Goal: Task Accomplishment & Management: Complete application form

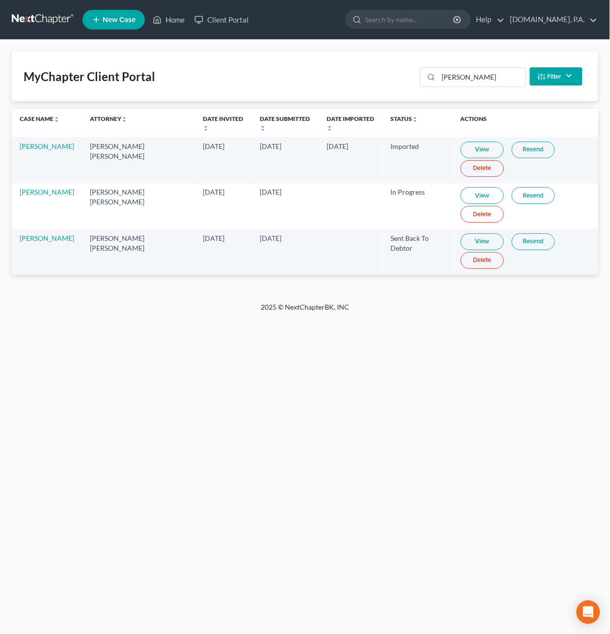
click at [31, 19] on link at bounding box center [43, 20] width 63 height 18
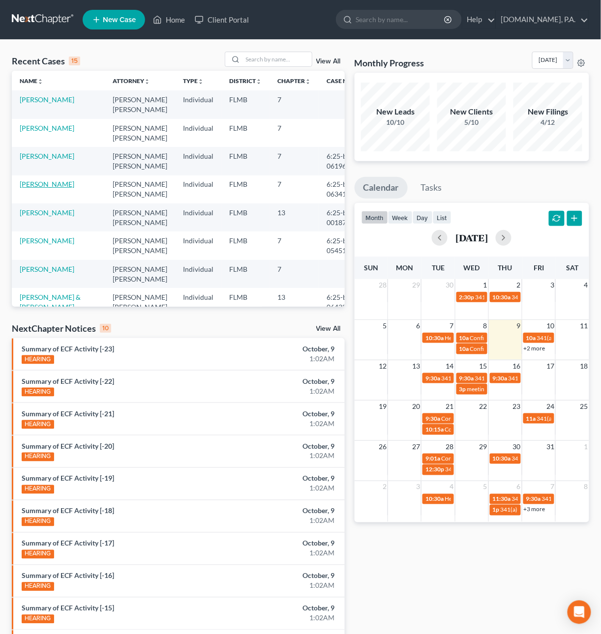
click at [47, 188] on link "[PERSON_NAME]" at bounding box center [47, 184] width 55 height 8
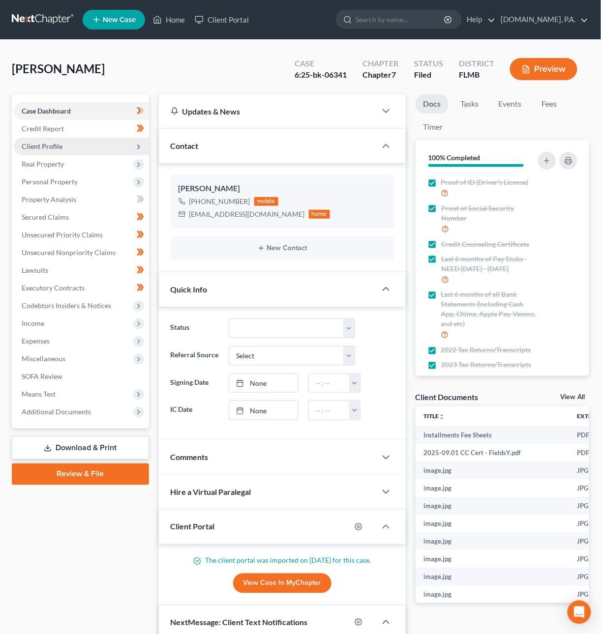
click at [57, 147] on span "Client Profile" at bounding box center [42, 146] width 41 height 8
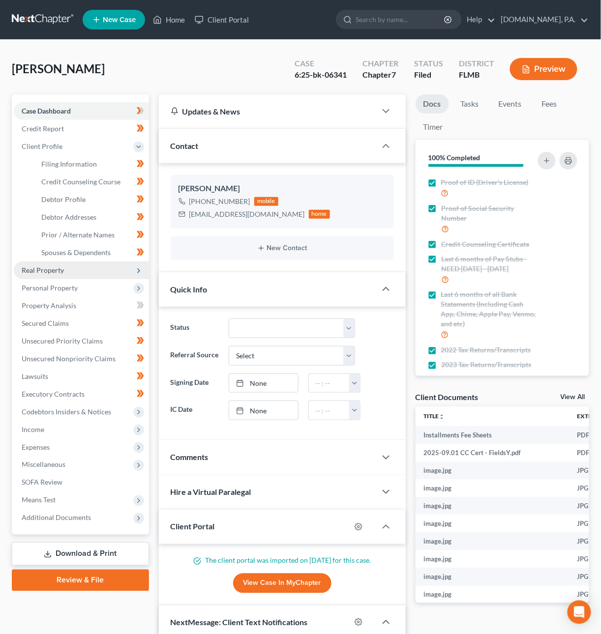
click at [66, 265] on span "Real Property" at bounding box center [81, 270] width 135 height 18
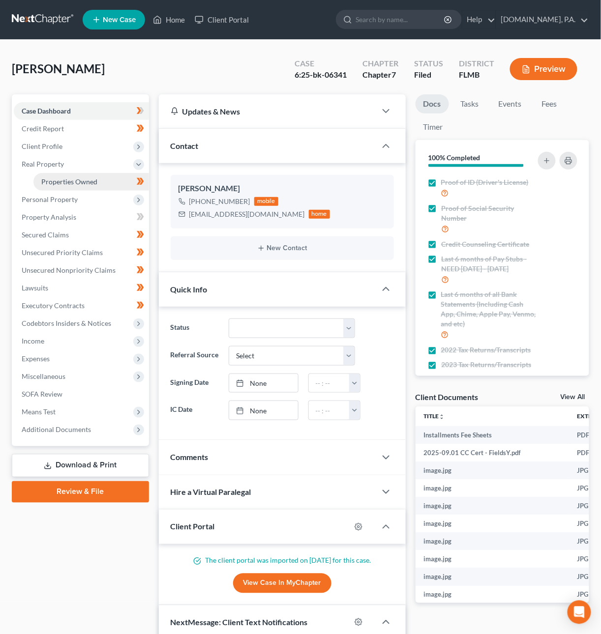
click at [57, 179] on span "Properties Owned" at bounding box center [69, 181] width 56 height 8
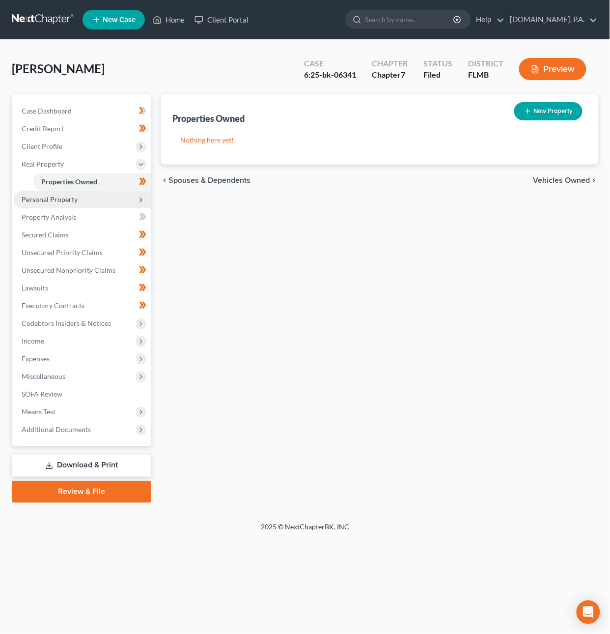
click at [58, 191] on span "Personal Property" at bounding box center [83, 200] width 138 height 18
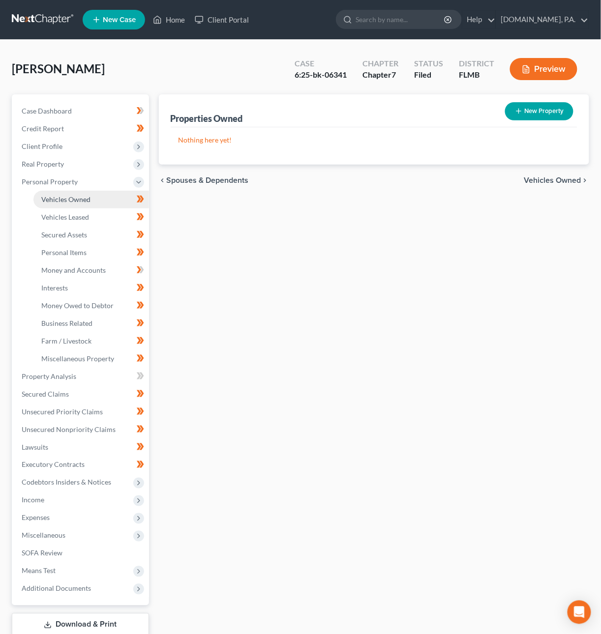
click at [59, 200] on span "Vehicles Owned" at bounding box center [65, 199] width 49 height 8
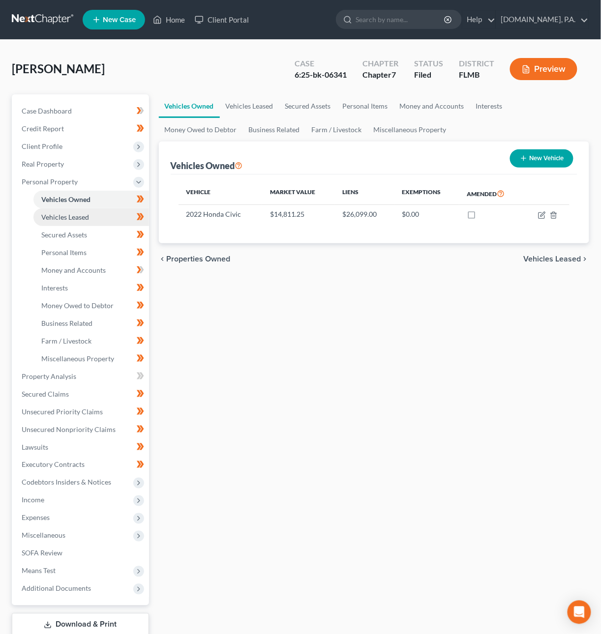
click at [118, 219] on link "Vehicles Leased" at bounding box center [90, 217] width 115 height 18
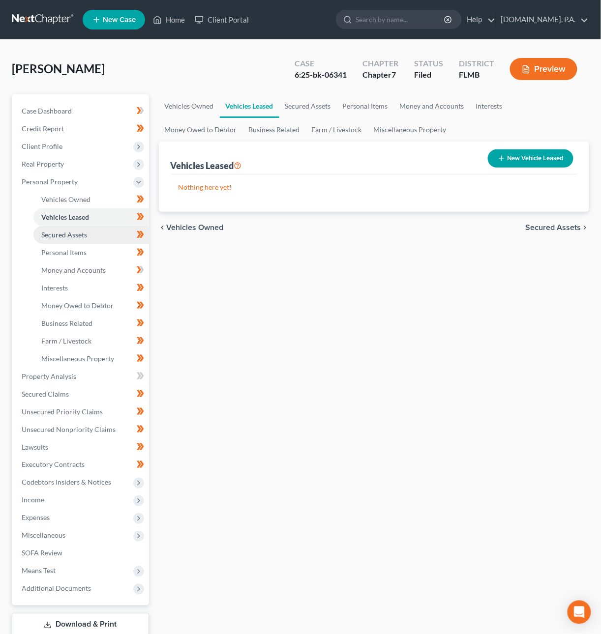
click at [103, 235] on link "Secured Assets" at bounding box center [90, 235] width 115 height 18
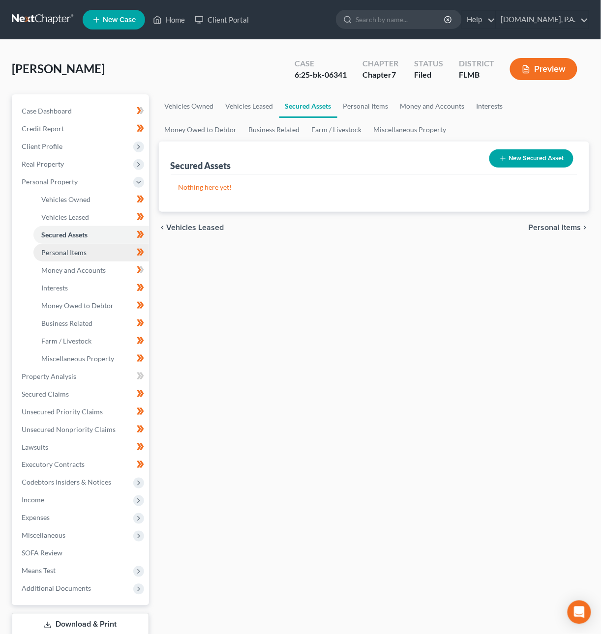
click at [97, 251] on link "Personal Items" at bounding box center [90, 253] width 115 height 18
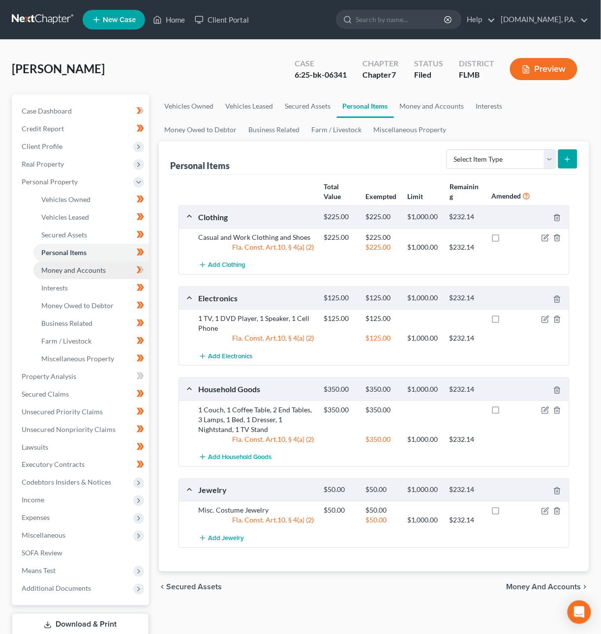
click at [94, 268] on span "Money and Accounts" at bounding box center [73, 270] width 64 height 8
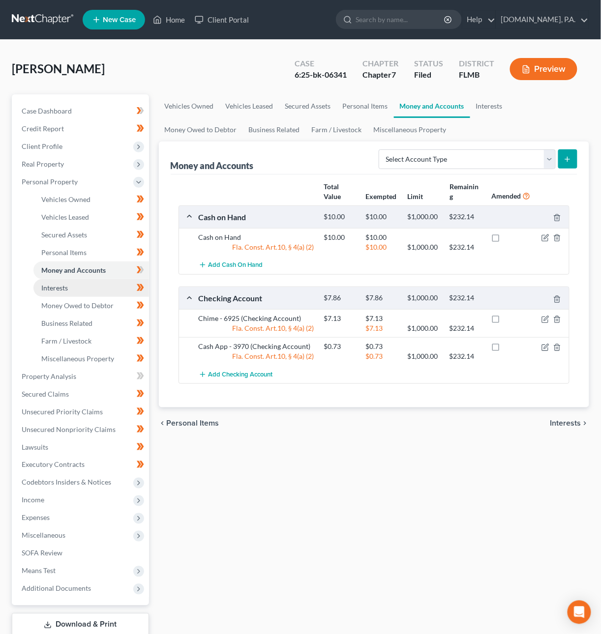
click at [91, 289] on link "Interests" at bounding box center [90, 288] width 115 height 18
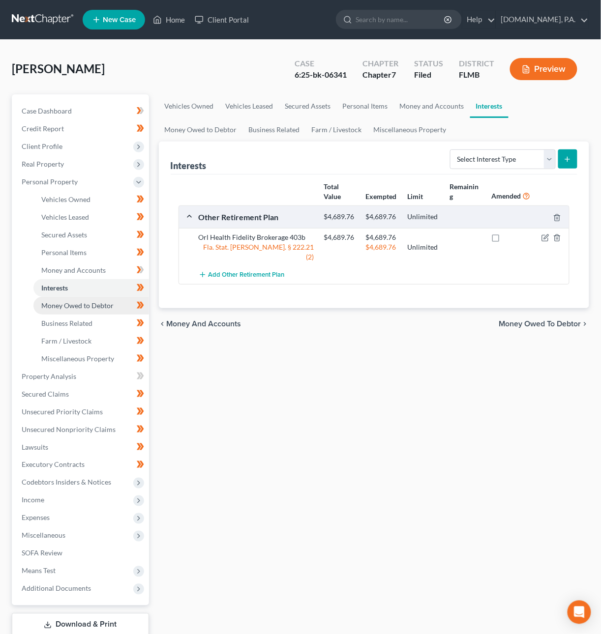
click at [91, 308] on span "Money Owed to Debtor" at bounding box center [77, 305] width 72 height 8
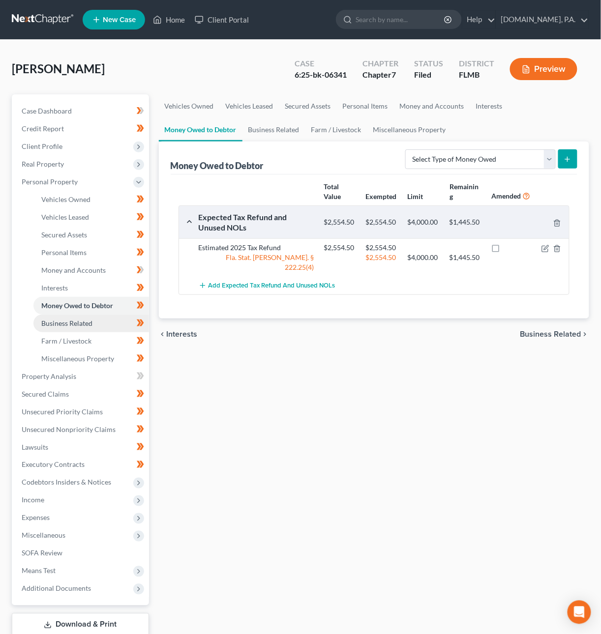
click at [89, 319] on span "Business Related" at bounding box center [66, 323] width 51 height 8
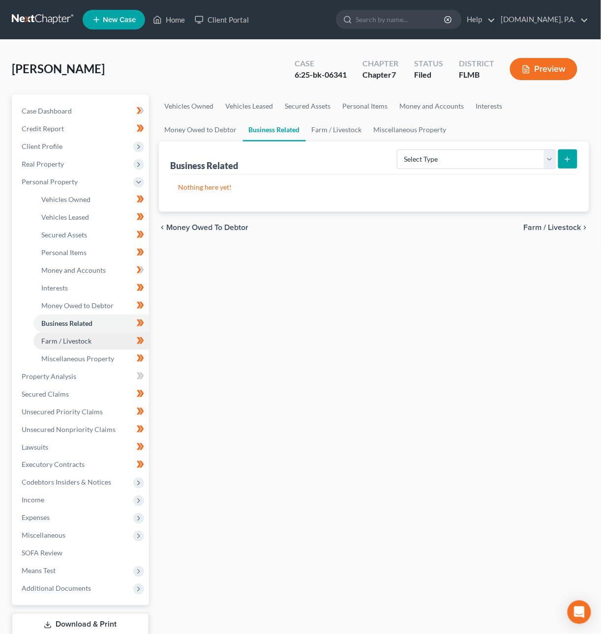
click at [92, 338] on link "Farm / Livestock" at bounding box center [90, 341] width 115 height 18
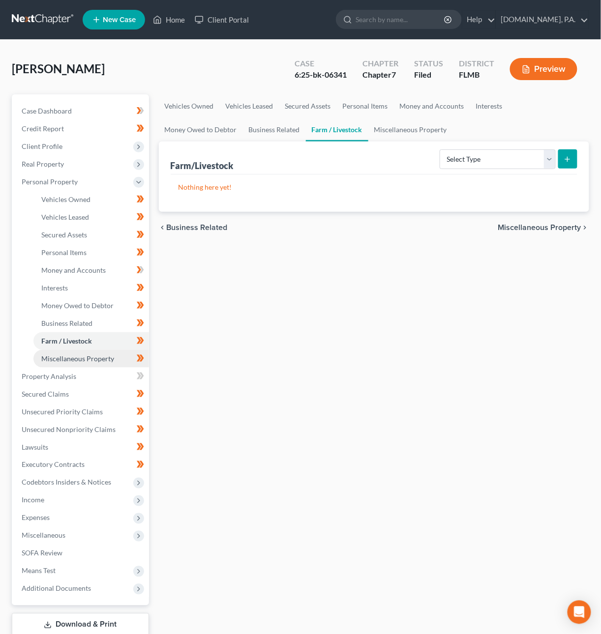
click at [86, 361] on span "Miscellaneous Property" at bounding box center [77, 358] width 73 height 8
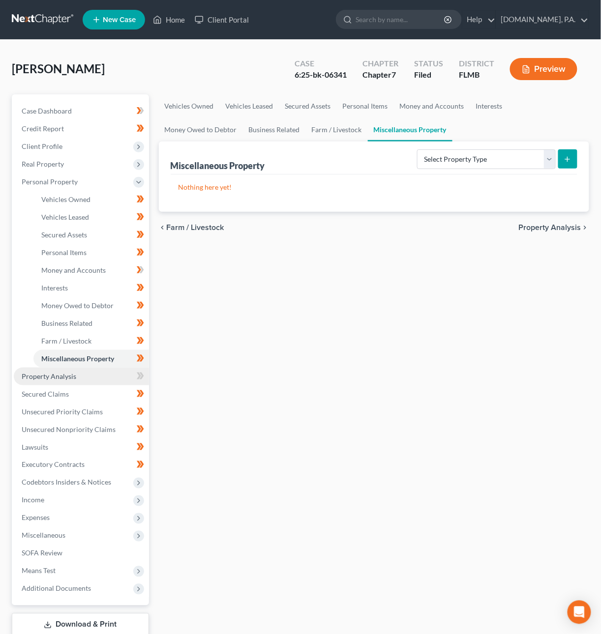
click at [72, 374] on span "Property Analysis" at bounding box center [49, 376] width 55 height 8
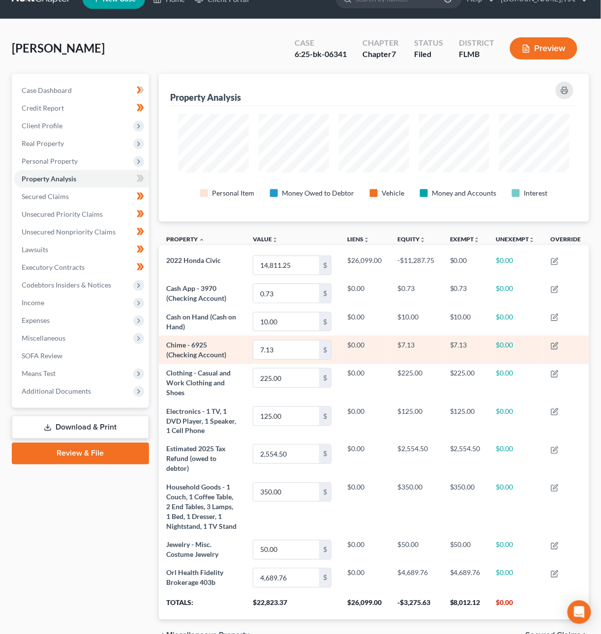
scroll to position [86, 0]
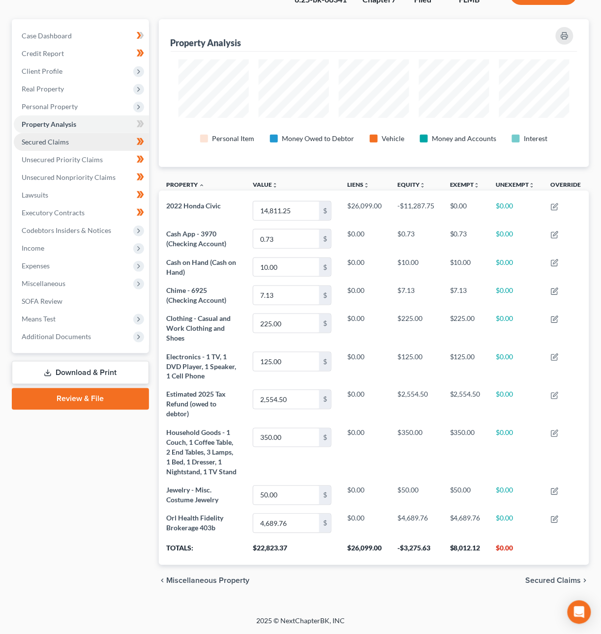
click at [70, 133] on link "Secured Claims" at bounding box center [81, 142] width 135 height 18
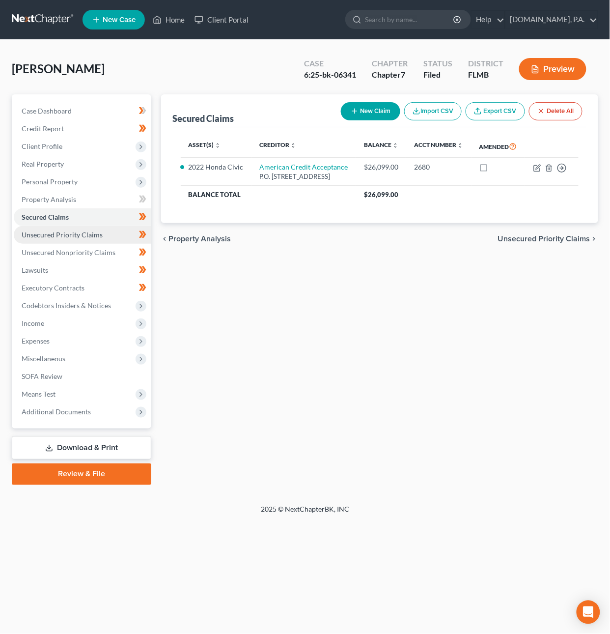
click at [72, 237] on span "Unsecured Priority Claims" at bounding box center [62, 234] width 81 height 8
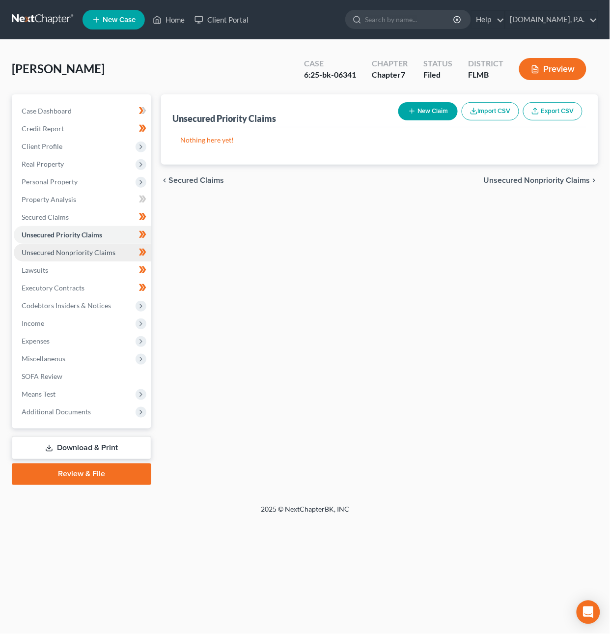
click at [73, 252] on span "Unsecured Nonpriority Claims" at bounding box center [69, 252] width 94 height 8
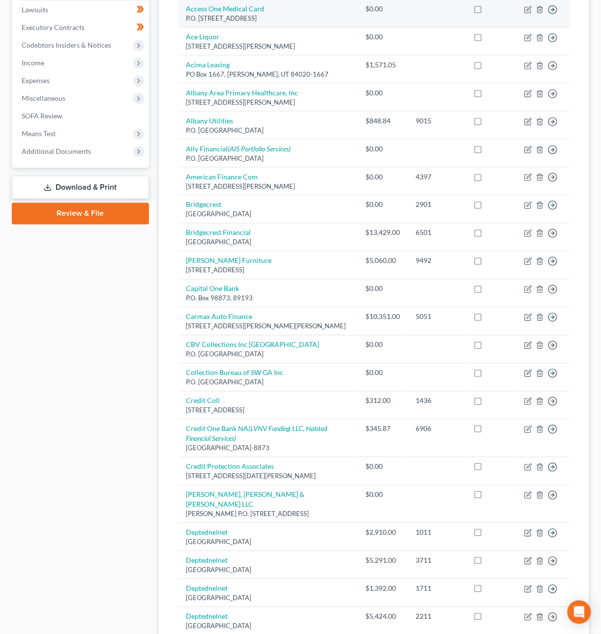
scroll to position [9, 0]
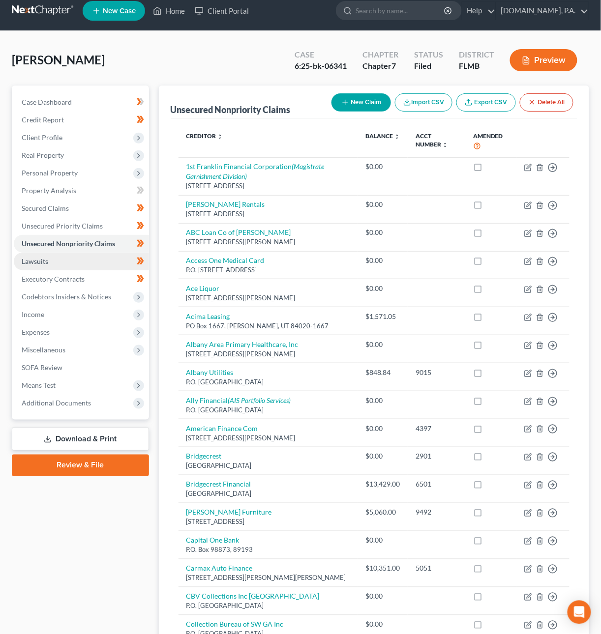
click at [79, 265] on link "Lawsuits" at bounding box center [81, 262] width 135 height 18
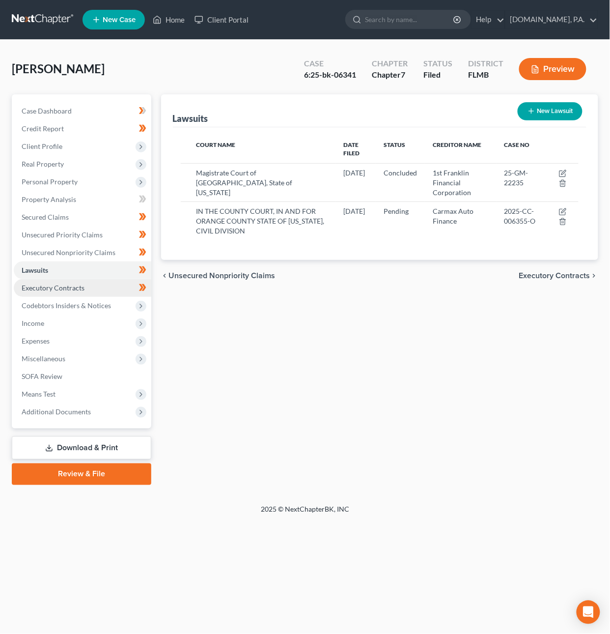
click at [81, 285] on span "Executory Contracts" at bounding box center [53, 288] width 63 height 8
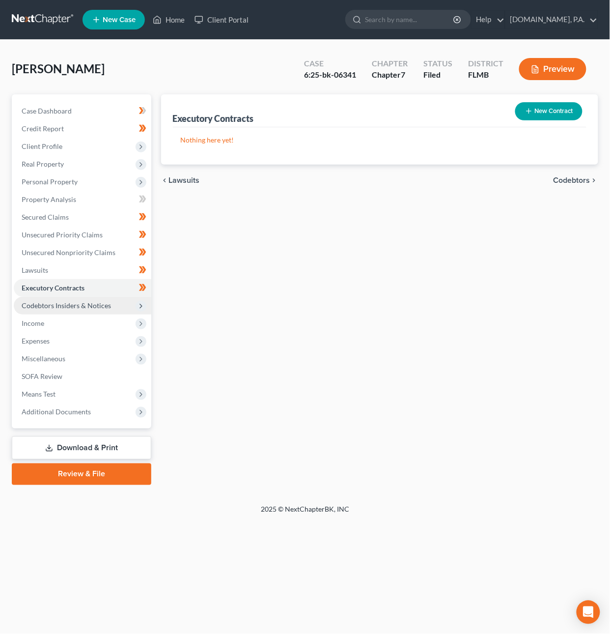
click at [85, 303] on span "Codebtors Insiders & Notices" at bounding box center [66, 305] width 89 height 8
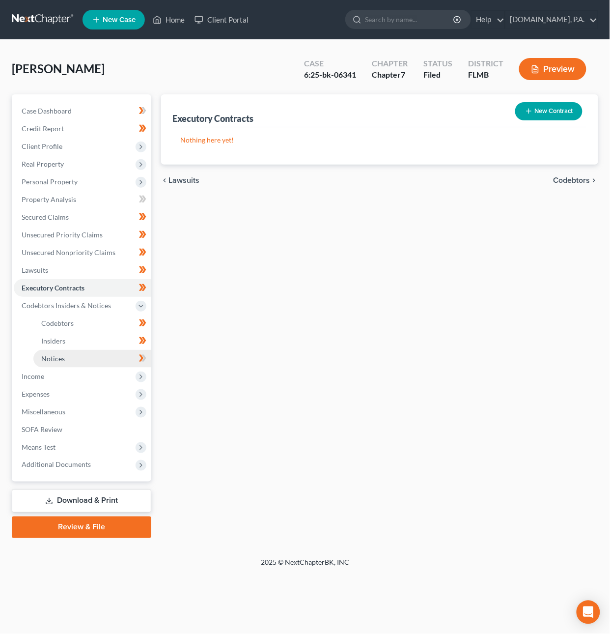
click at [60, 350] on link "Notices" at bounding box center [92, 359] width 118 height 18
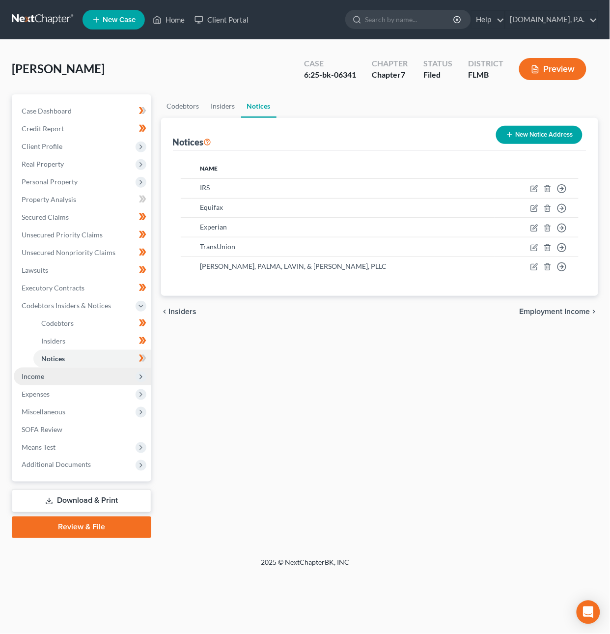
click at [57, 376] on span "Income" at bounding box center [83, 377] width 138 height 18
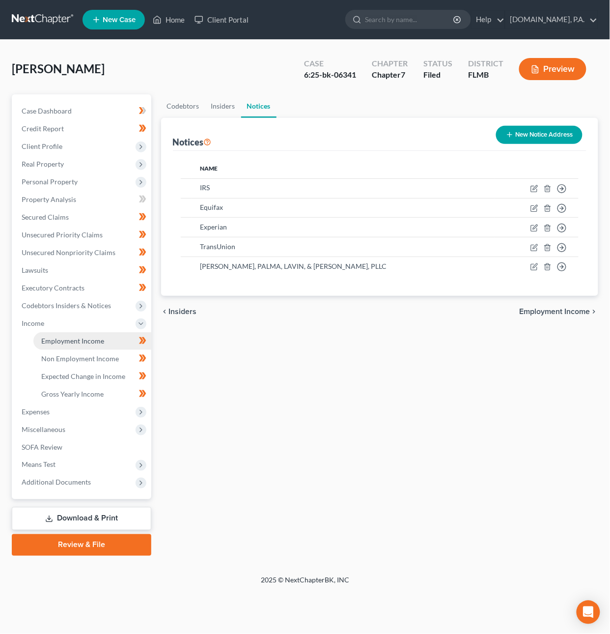
click at [58, 342] on span "Employment Income" at bounding box center [72, 341] width 63 height 8
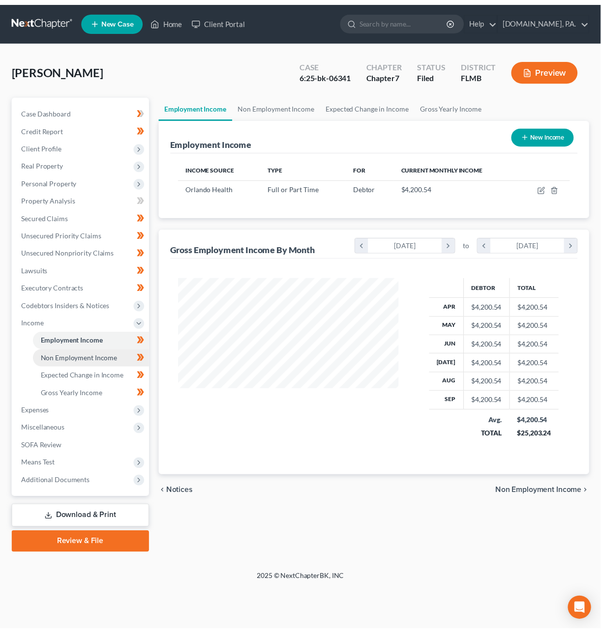
scroll to position [177, 244]
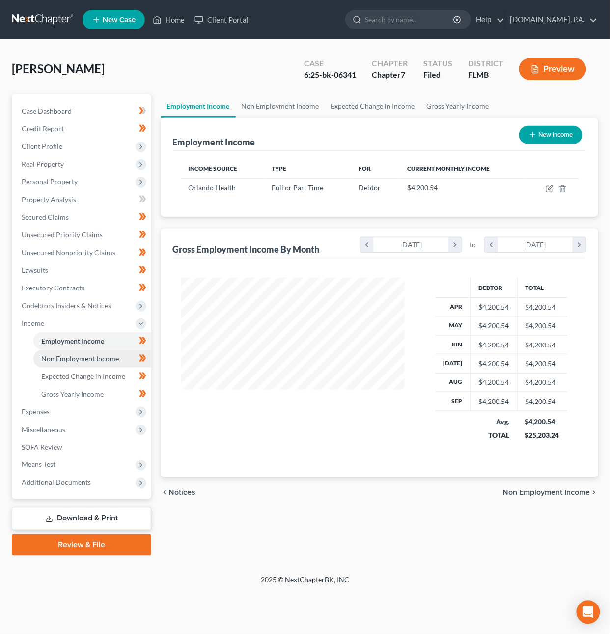
click at [57, 359] on span "Non Employment Income" at bounding box center [80, 358] width 78 height 8
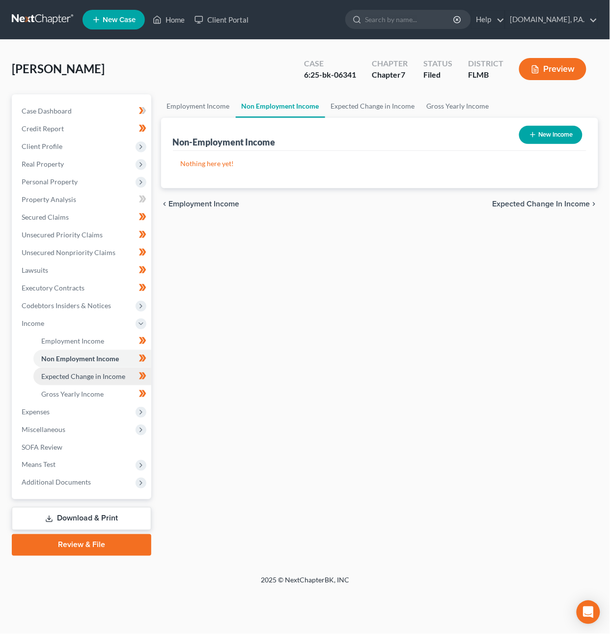
click at [64, 374] on span "Expected Change in Income" at bounding box center [83, 376] width 84 height 8
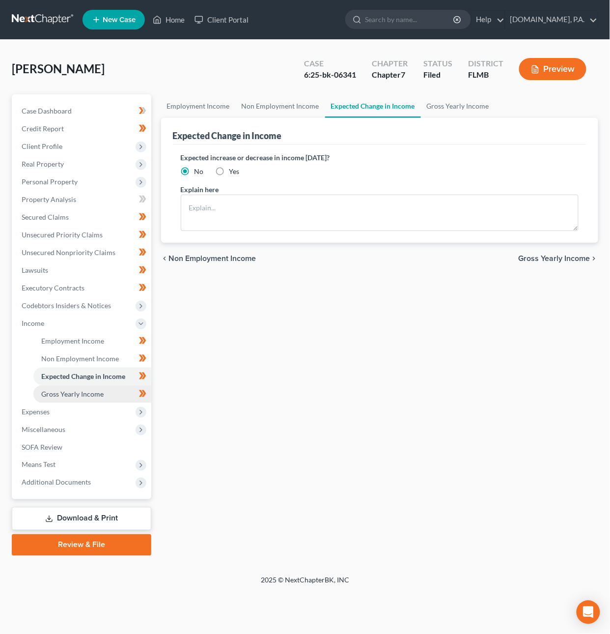
click at [67, 391] on span "Gross Yearly Income" at bounding box center [72, 394] width 62 height 8
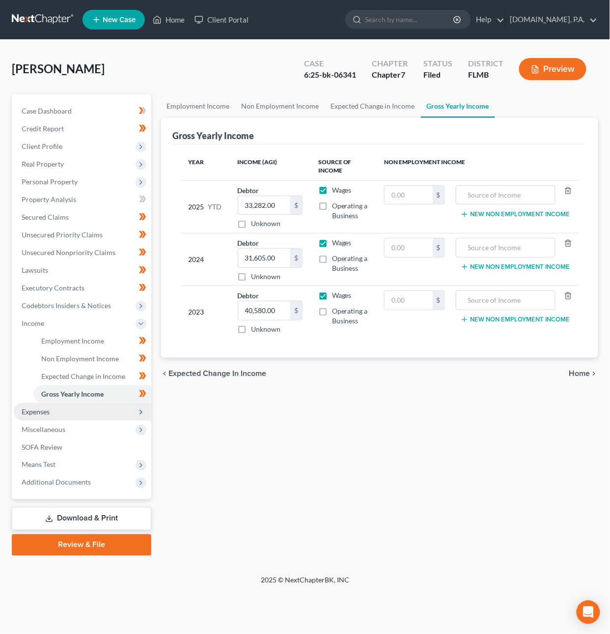
click at [66, 408] on span "Expenses" at bounding box center [83, 412] width 138 height 18
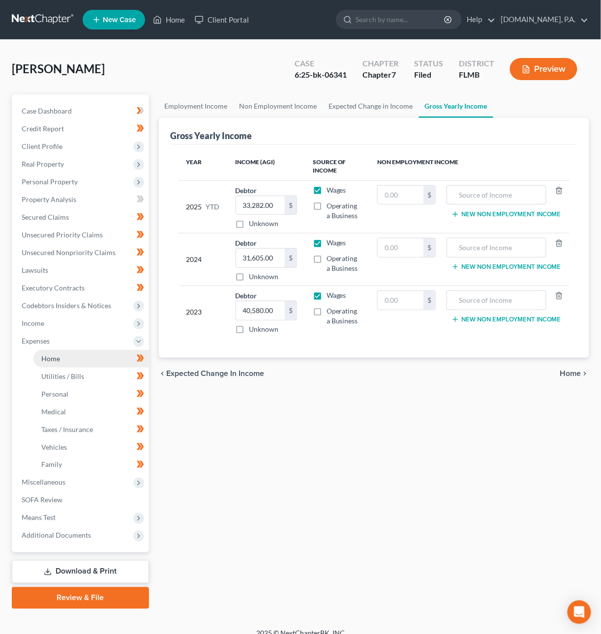
click at [61, 358] on link "Home" at bounding box center [90, 359] width 115 height 18
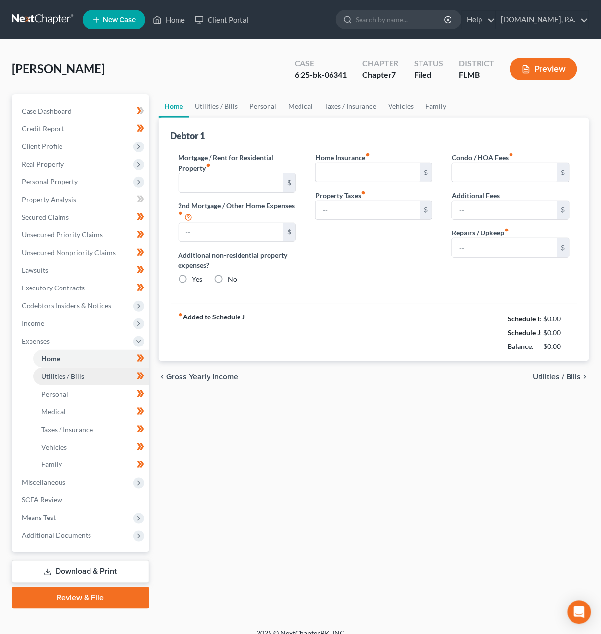
type input "1,400.00"
type input "0.00"
radio input "true"
type input "0.00"
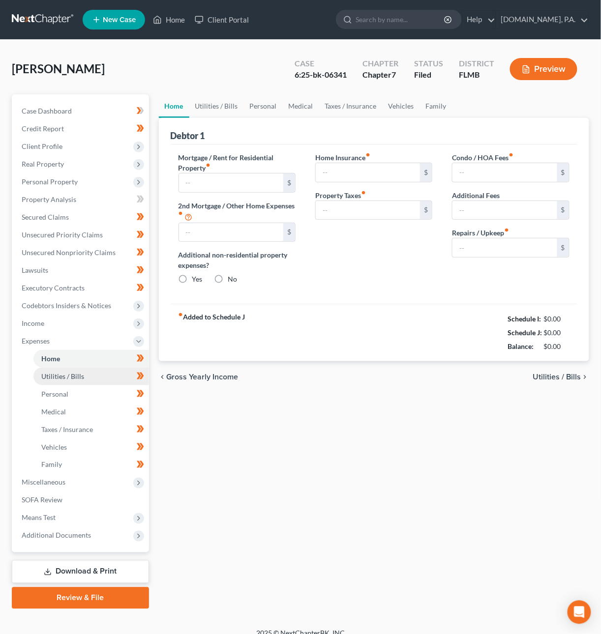
type input "0.00"
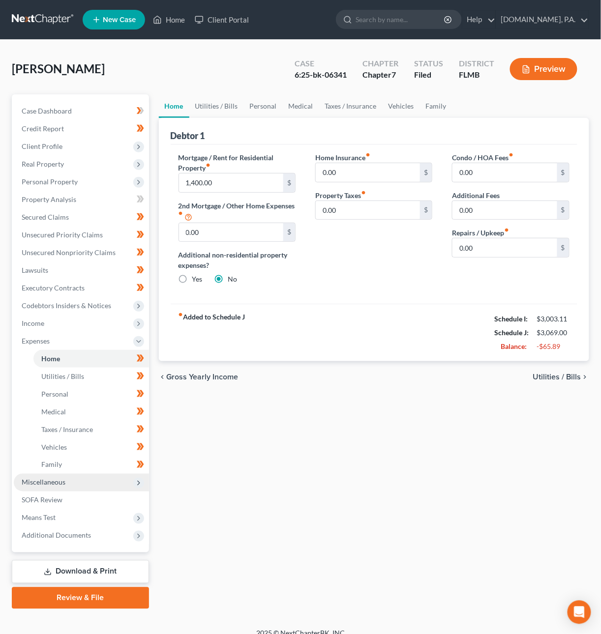
click at [50, 482] on span "Miscellaneous" at bounding box center [44, 482] width 44 height 8
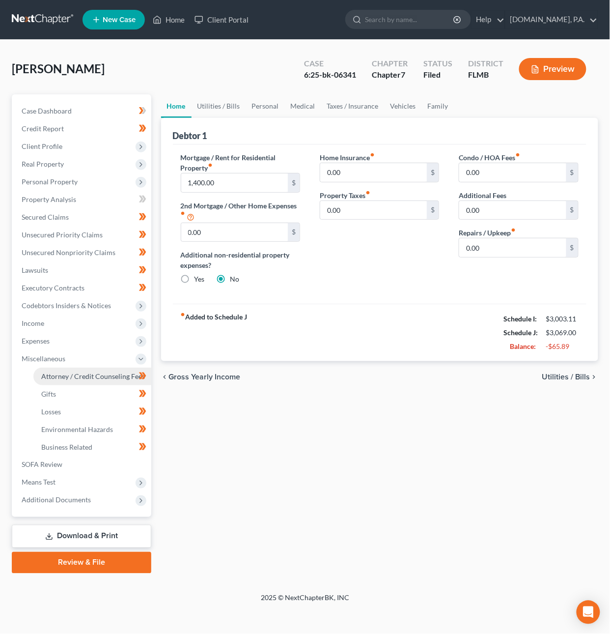
click at [80, 376] on span "Attorney / Credit Counseling Fees" at bounding box center [93, 376] width 104 height 8
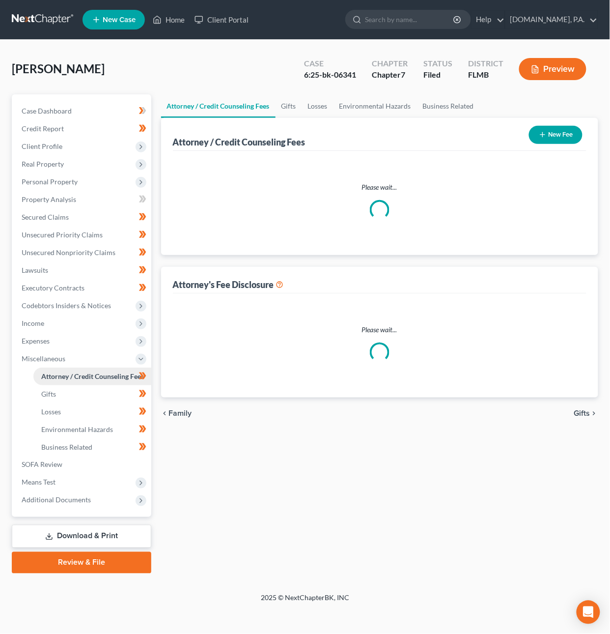
select select "3"
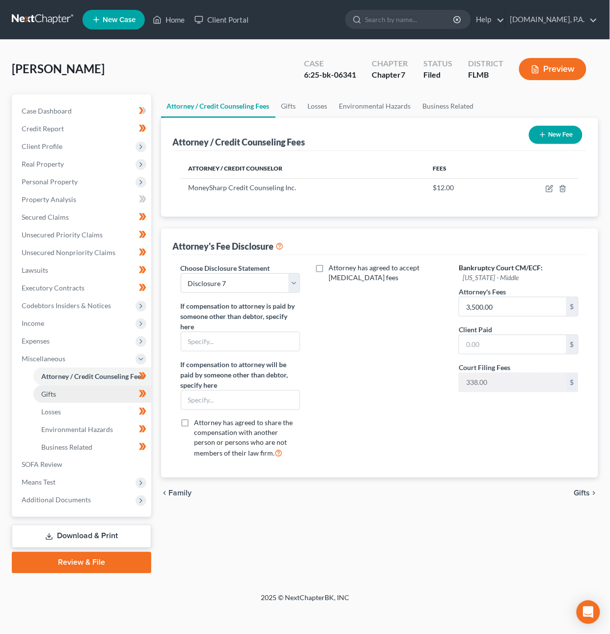
click at [57, 394] on link "Gifts" at bounding box center [92, 394] width 118 height 18
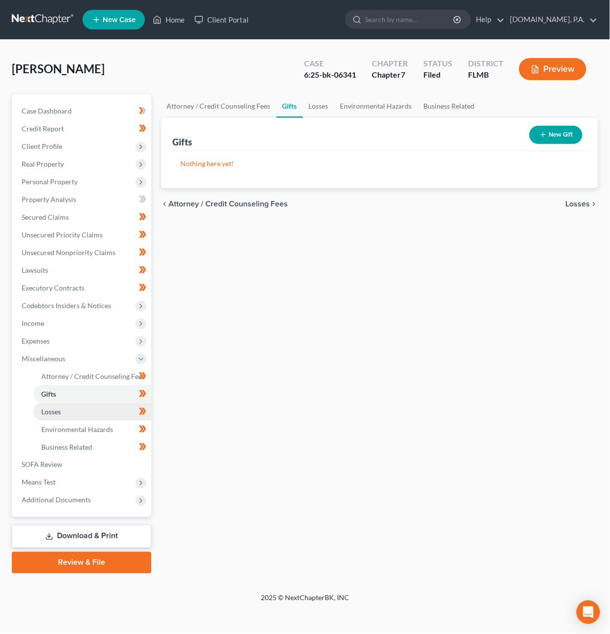
click at [59, 408] on span "Losses" at bounding box center [51, 411] width 20 height 8
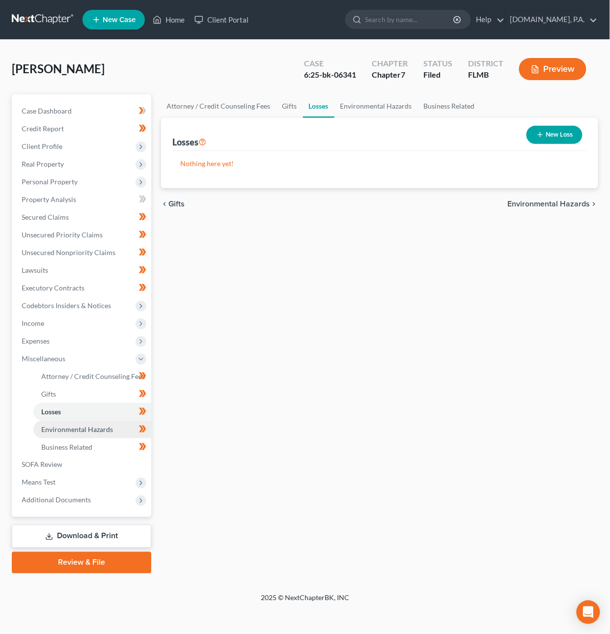
click at [60, 428] on span "Environmental Hazards" at bounding box center [77, 429] width 72 height 8
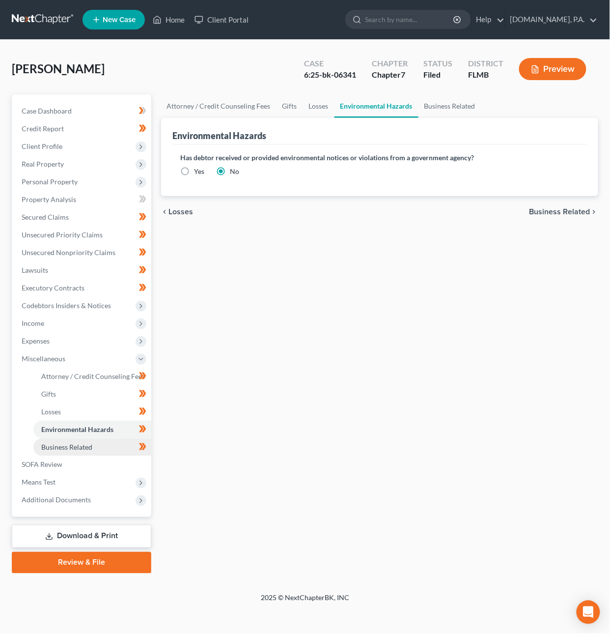
click at [61, 444] on span "Business Related" at bounding box center [66, 447] width 51 height 8
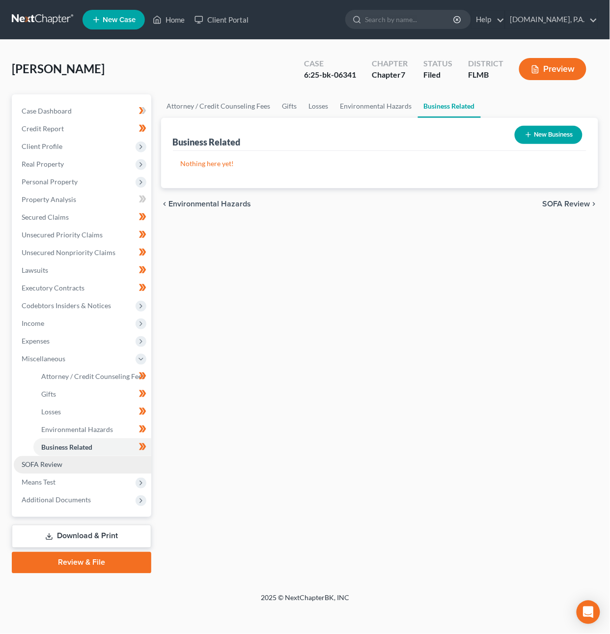
click at [35, 471] on link "SOFA Review" at bounding box center [83, 465] width 138 height 18
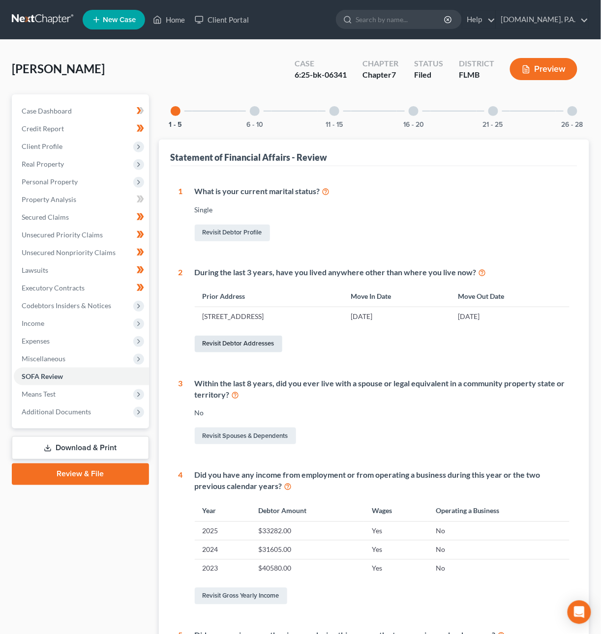
click at [257, 344] on link "Revisit Debtor Addresses" at bounding box center [238, 344] width 87 height 17
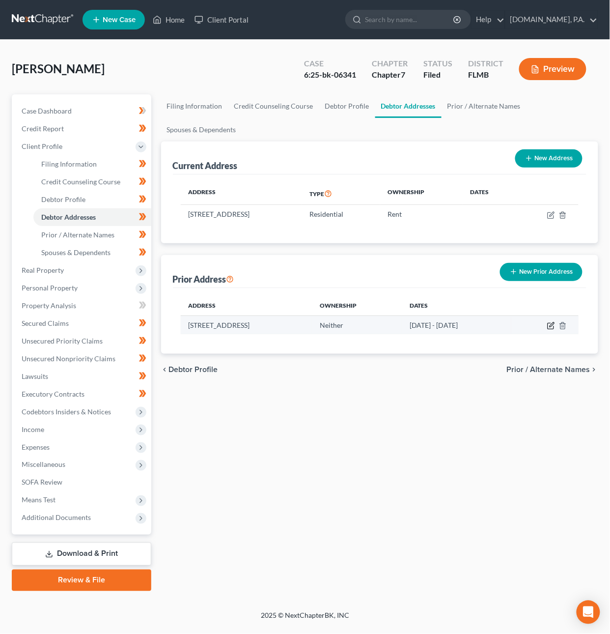
click at [553, 327] on icon "button" at bounding box center [551, 326] width 8 height 8
select select "10"
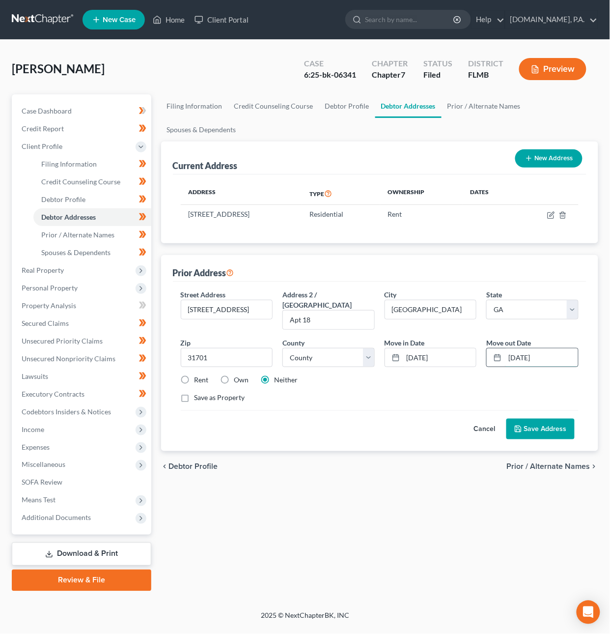
drag, startPoint x: 549, startPoint y: 348, endPoint x: 492, endPoint y: 344, distance: 56.7
click at [492, 348] on div "11/01/2023" at bounding box center [533, 358] width 92 height 20
drag, startPoint x: 524, startPoint y: 348, endPoint x: 517, endPoint y: 348, distance: 7.4
click at [516, 348] on input "9/30/2023" at bounding box center [541, 357] width 73 height 19
type input "9/01/2023"
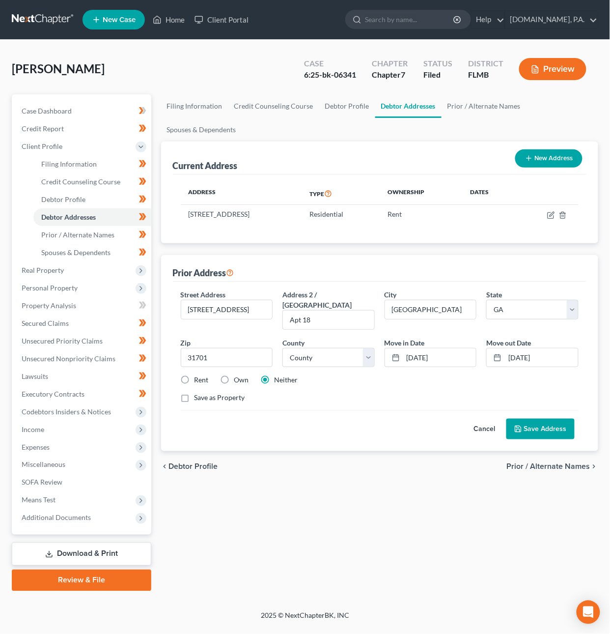
click at [526, 419] on button "Save Address" at bounding box center [541, 429] width 68 height 21
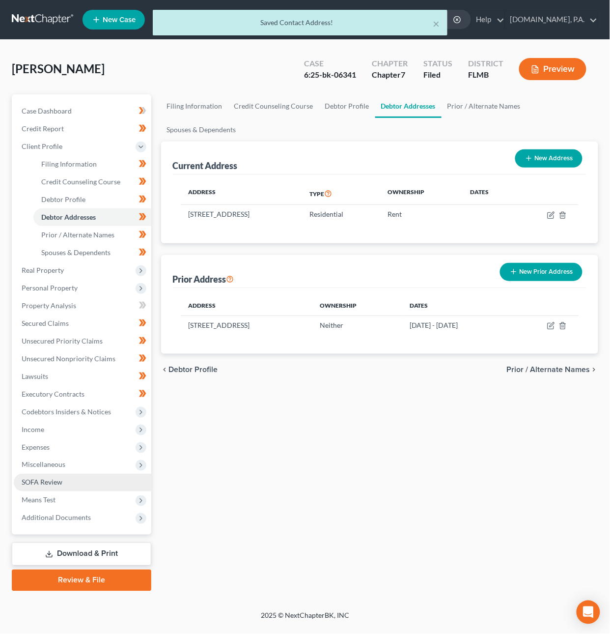
click at [36, 479] on span "SOFA Review" at bounding box center [42, 482] width 41 height 8
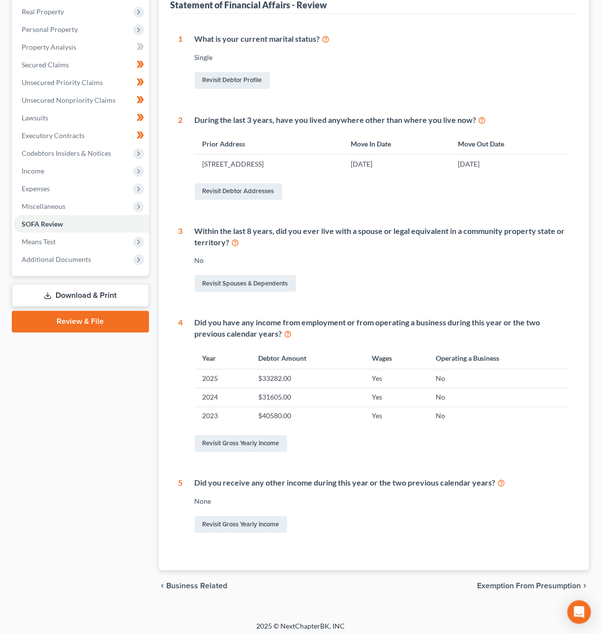
scroll to position [158, 0]
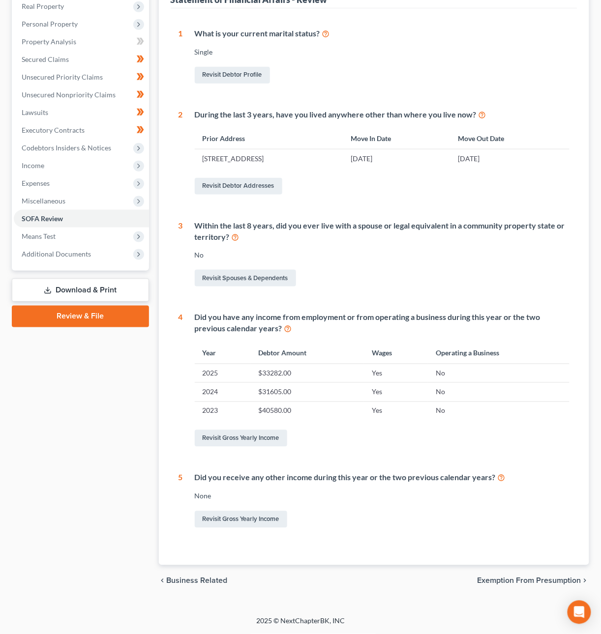
drag, startPoint x: 534, startPoint y: 579, endPoint x: 503, endPoint y: 585, distance: 31.6
click at [534, 580] on span "Exemption from Presumption" at bounding box center [529, 581] width 104 height 8
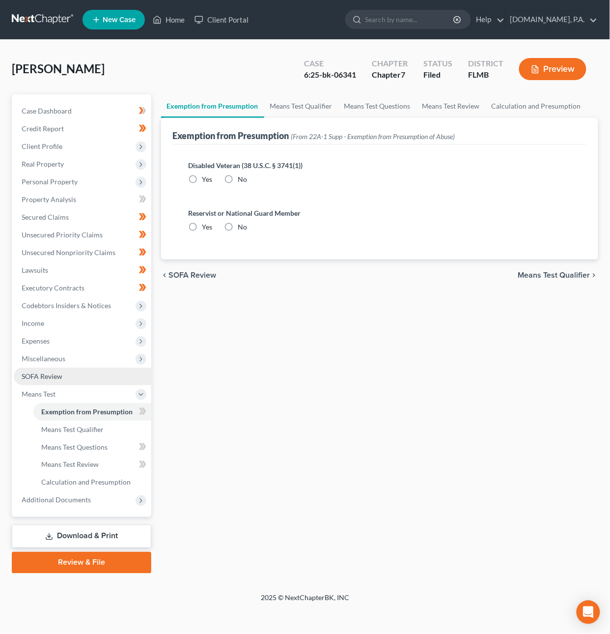
click at [29, 373] on span "SOFA Review" at bounding box center [42, 376] width 41 height 8
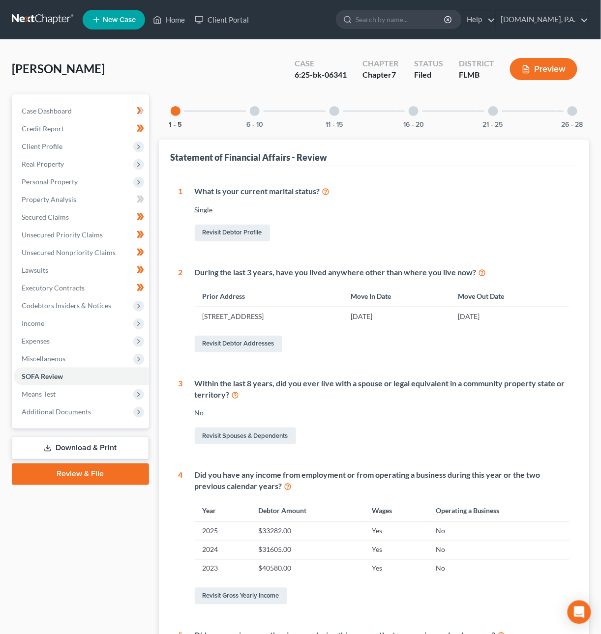
drag, startPoint x: 252, startPoint y: 109, endPoint x: 263, endPoint y: 108, distance: 11.3
click at [252, 109] on div at bounding box center [255, 111] width 10 height 10
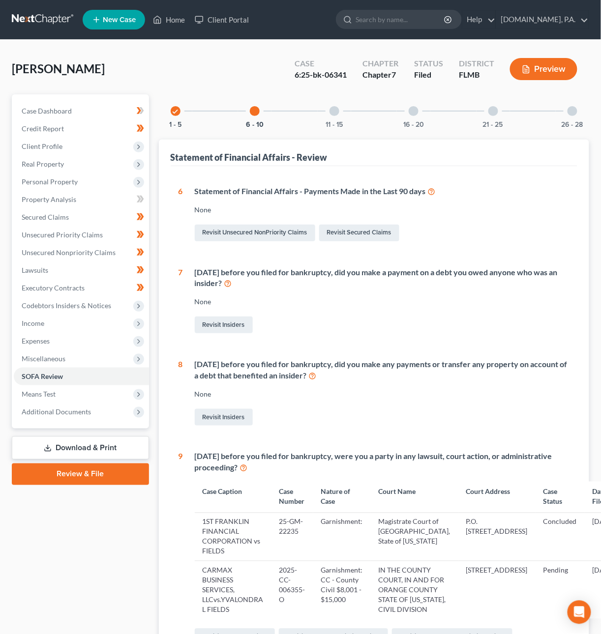
click at [335, 112] on div at bounding box center [334, 111] width 10 height 10
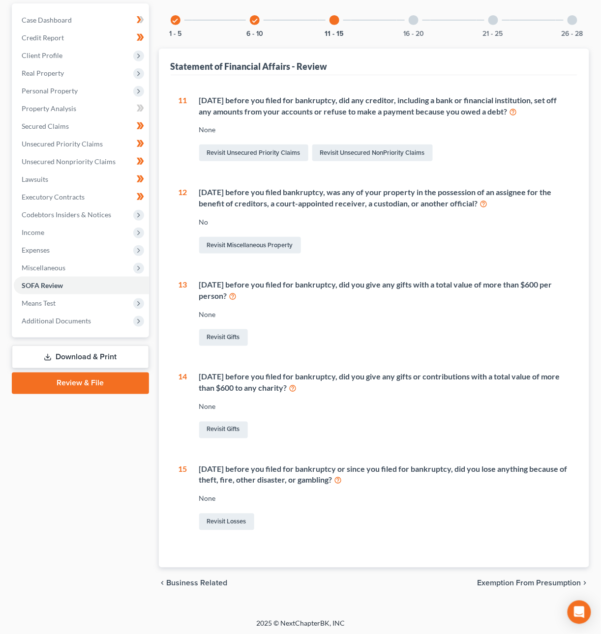
scroll to position [92, 0]
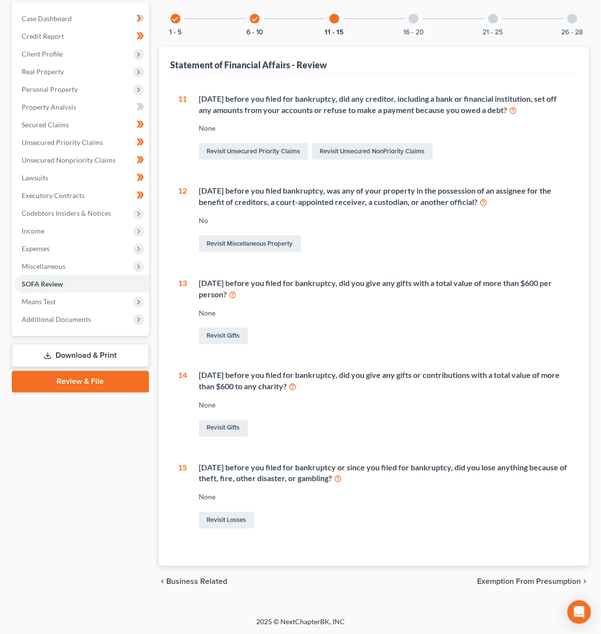
click at [524, 581] on span "Exemption from Presumption" at bounding box center [529, 582] width 104 height 8
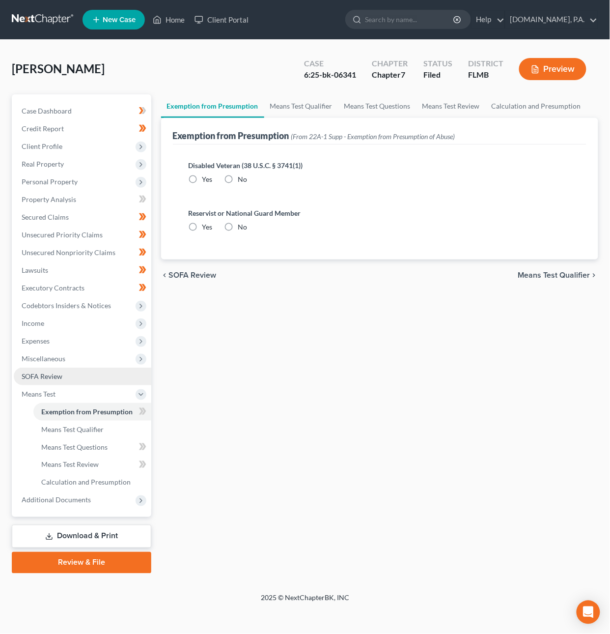
click at [78, 374] on link "SOFA Review" at bounding box center [83, 377] width 138 height 18
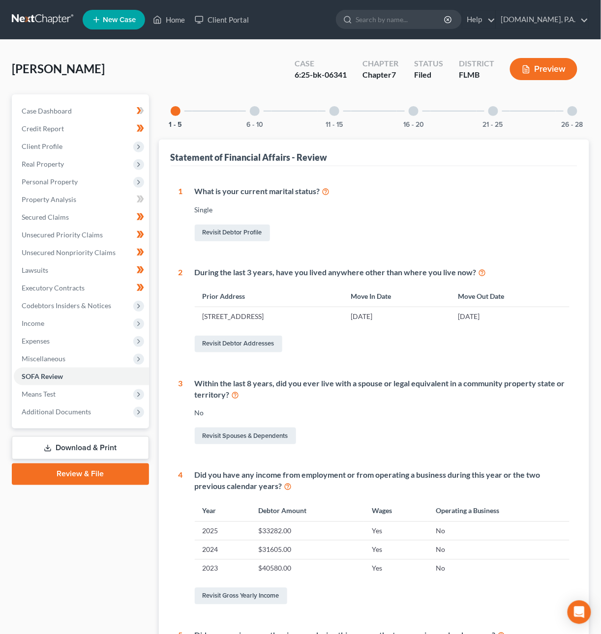
click at [331, 110] on div at bounding box center [334, 111] width 10 height 10
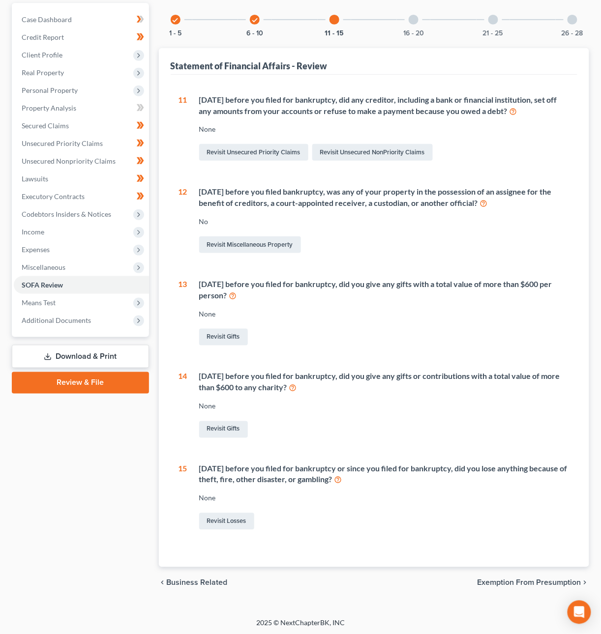
scroll to position [92, 0]
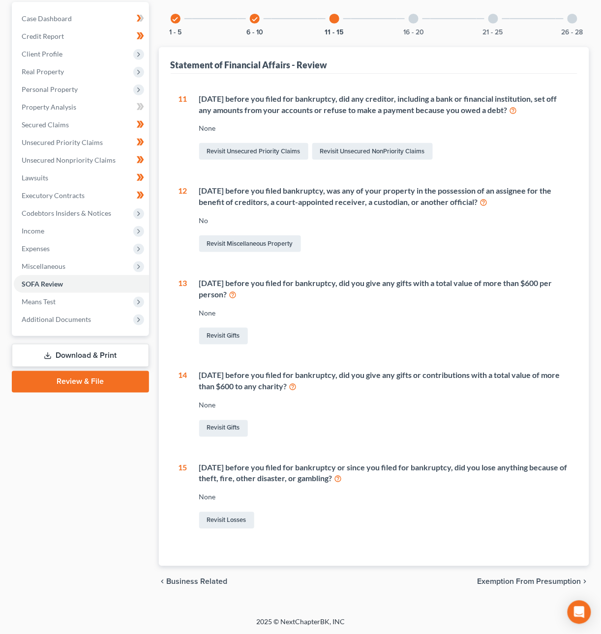
click at [416, 21] on div at bounding box center [413, 19] width 10 height 10
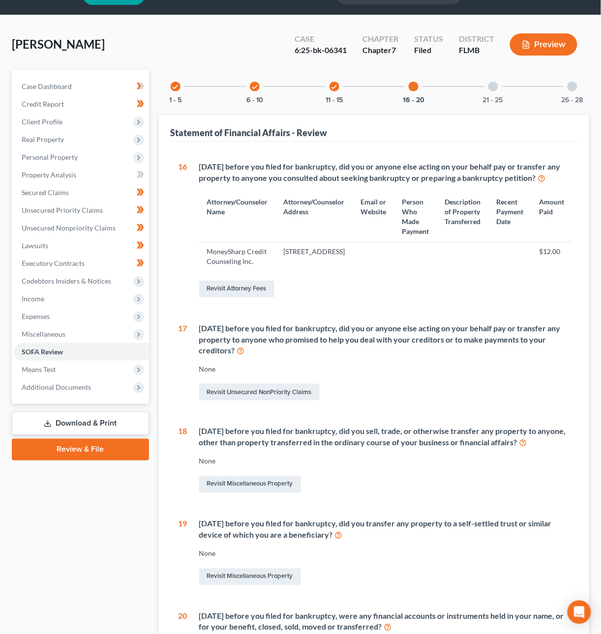
scroll to position [17, 0]
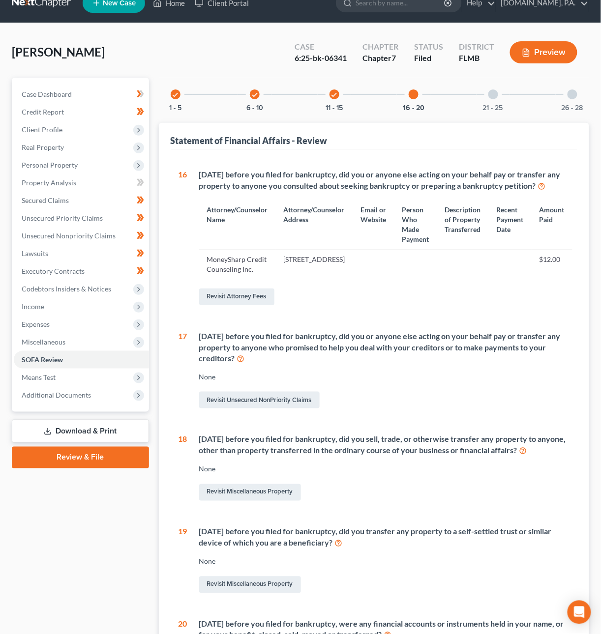
click at [492, 98] on div "21 - 25" at bounding box center [492, 94] width 33 height 33
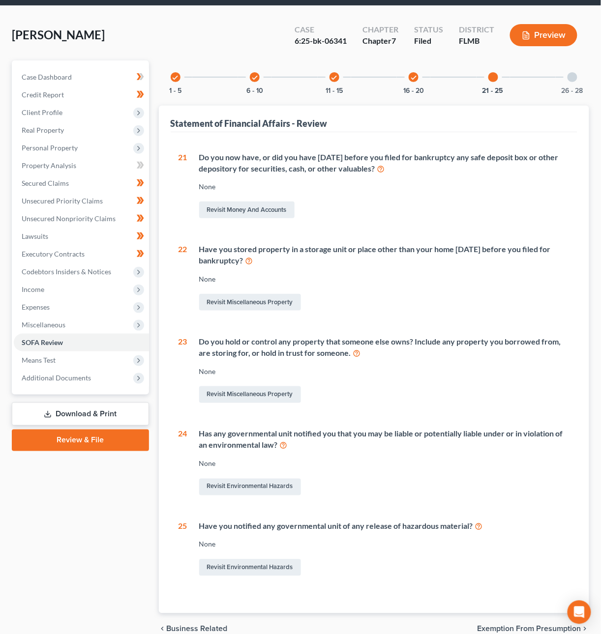
scroll to position [36, 0]
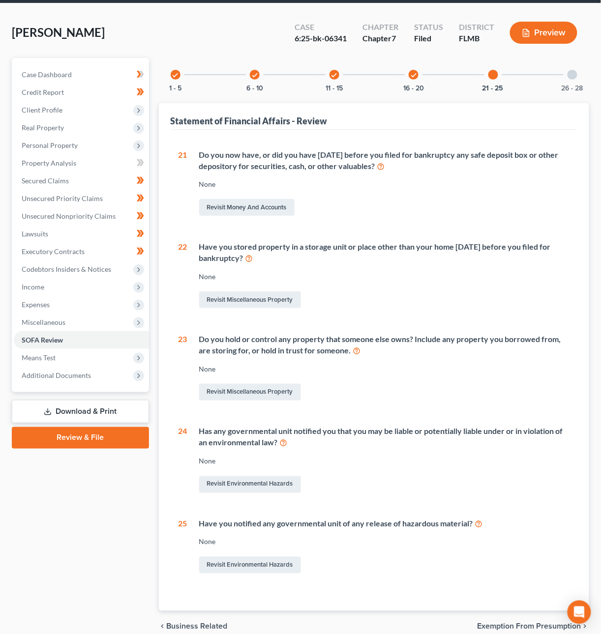
click at [576, 73] on div at bounding box center [572, 75] width 10 height 10
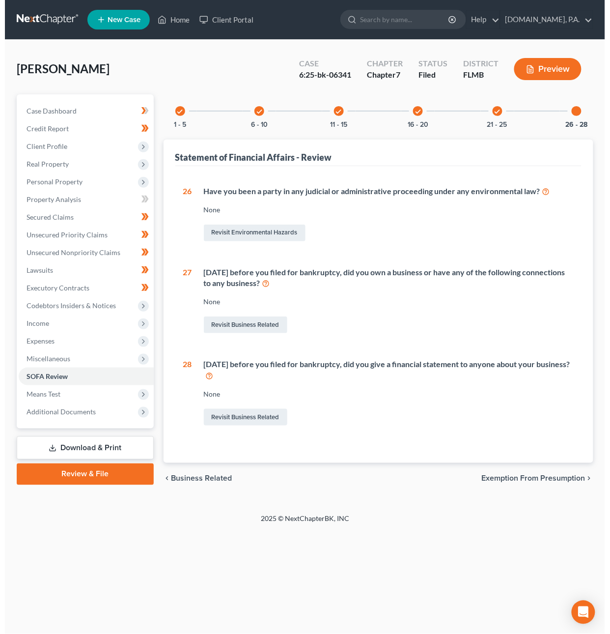
scroll to position [0, 0]
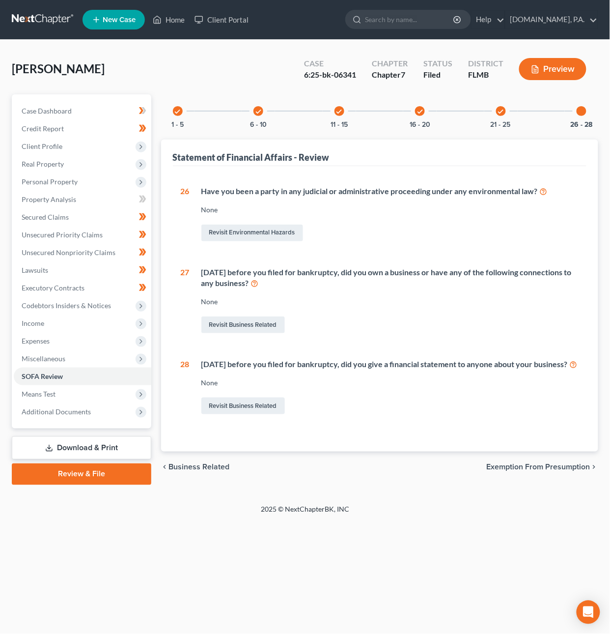
click at [541, 471] on span "Exemption from Presumption" at bounding box center [539, 467] width 104 height 8
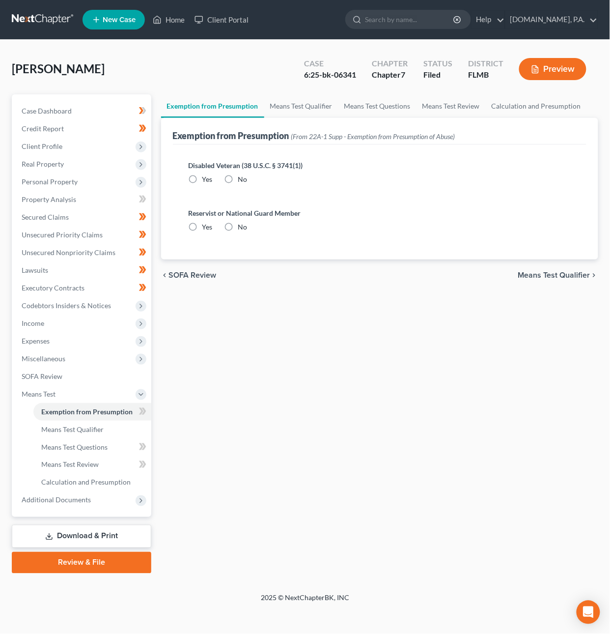
click at [238, 177] on label "No" at bounding box center [242, 179] width 9 height 10
click at [242, 177] on input "No" at bounding box center [245, 177] width 6 height 6
radio input "true"
click at [238, 223] on label "No" at bounding box center [242, 227] width 9 height 10
click at [242, 223] on input "No" at bounding box center [245, 225] width 6 height 6
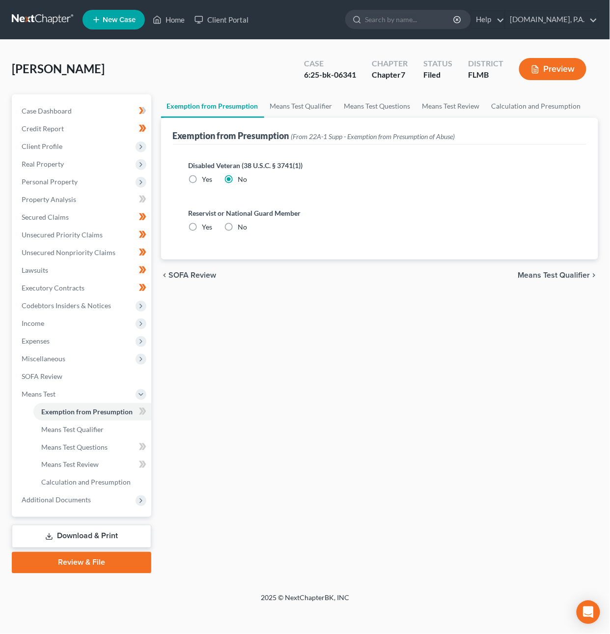
radio input "true"
click at [541, 273] on span "Means Test Qualifier" at bounding box center [554, 275] width 72 height 8
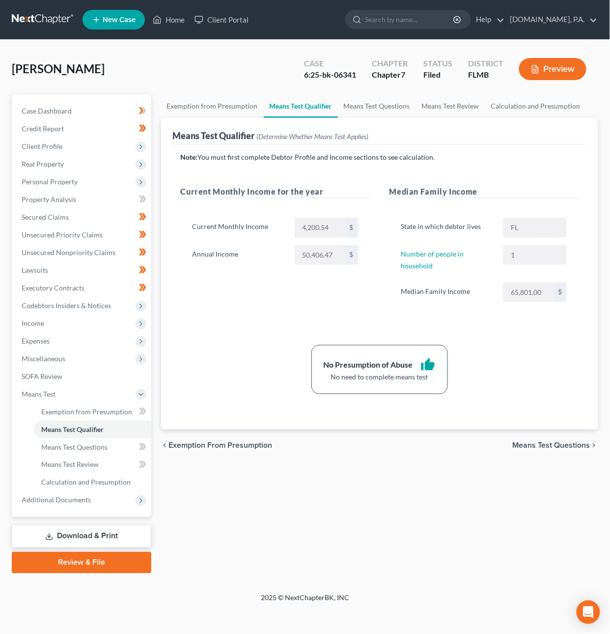
click at [544, 447] on span "Means Test Questions" at bounding box center [552, 445] width 78 height 8
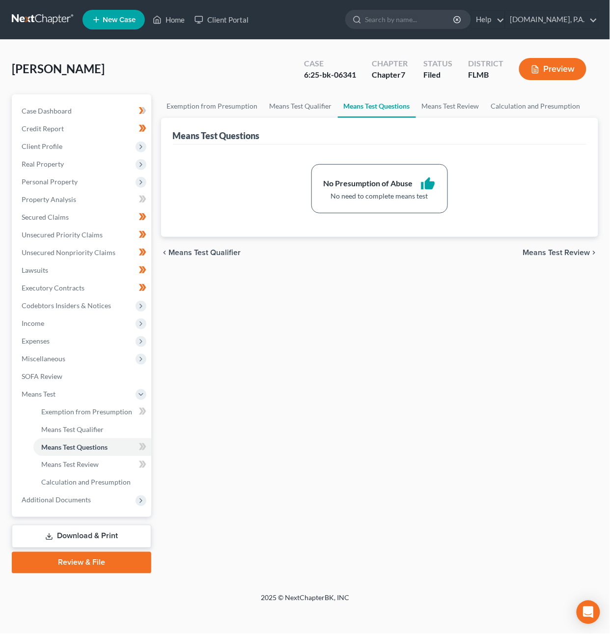
click at [550, 253] on span "Means Test Review" at bounding box center [556, 253] width 67 height 8
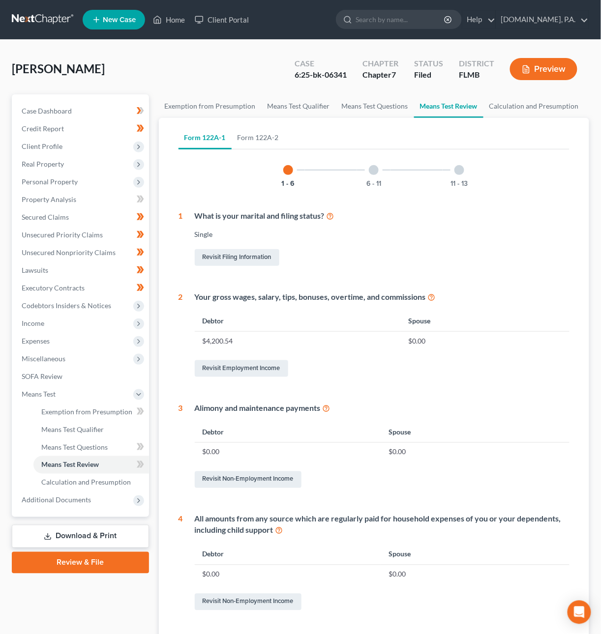
click at [375, 167] on div at bounding box center [374, 170] width 10 height 10
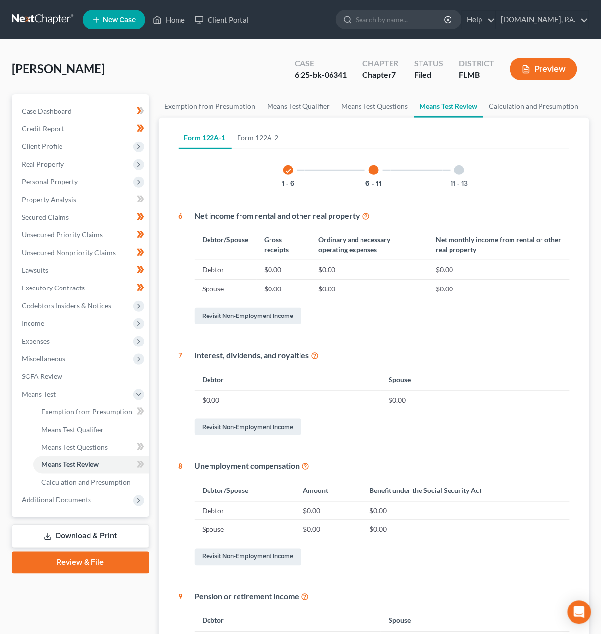
drag, startPoint x: 463, startPoint y: 166, endPoint x: 459, endPoint y: 166, distance: 4.9
click at [463, 166] on div "11 - 13" at bounding box center [458, 169] width 33 height 33
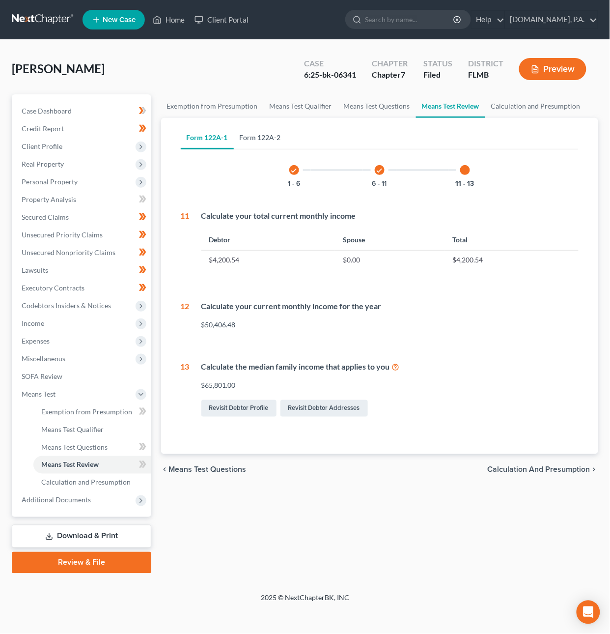
click at [272, 135] on link "Form 122A-2" at bounding box center [260, 138] width 53 height 24
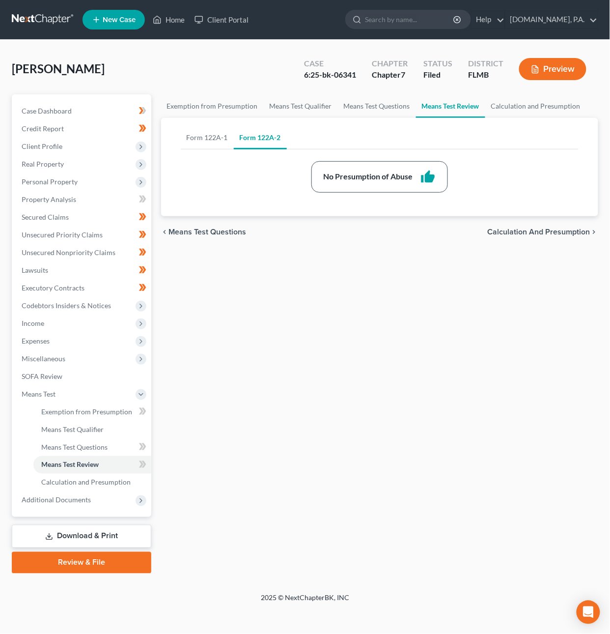
click at [543, 231] on span "Calculation and Presumption" at bounding box center [539, 232] width 103 height 8
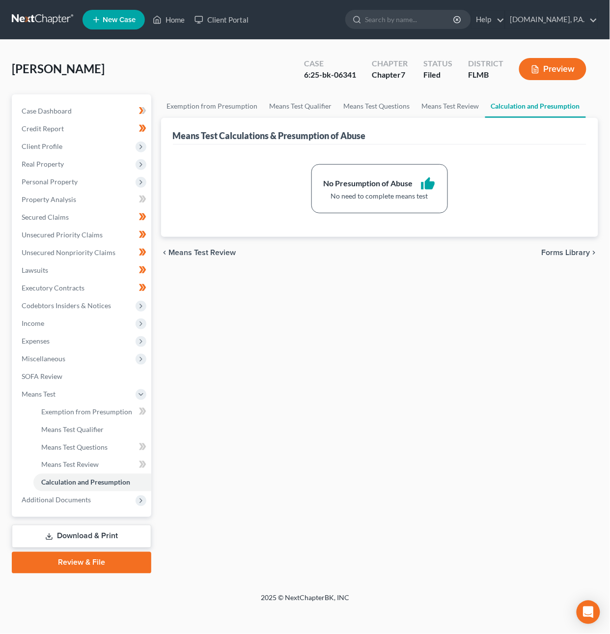
click at [557, 250] on span "Forms Library" at bounding box center [566, 253] width 49 height 8
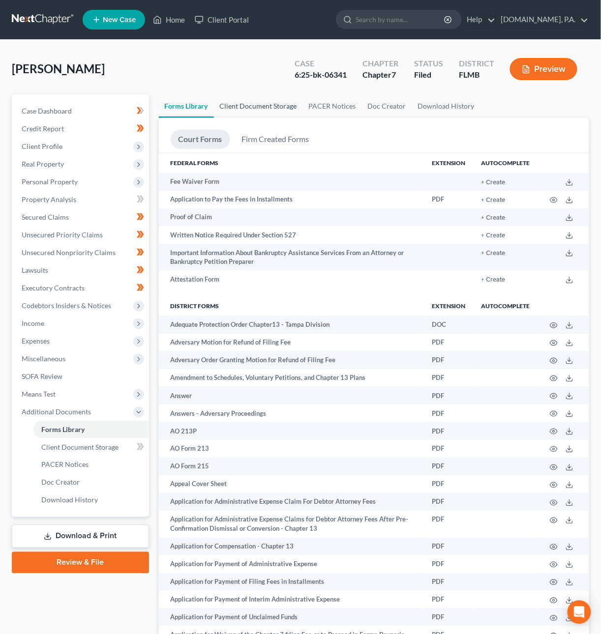
click at [278, 102] on link "Client Document Storage" at bounding box center [258, 106] width 89 height 24
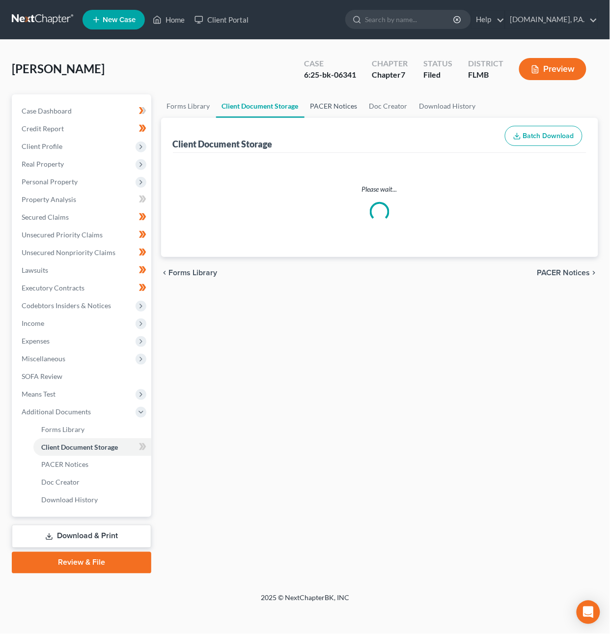
select select "9"
select select "4"
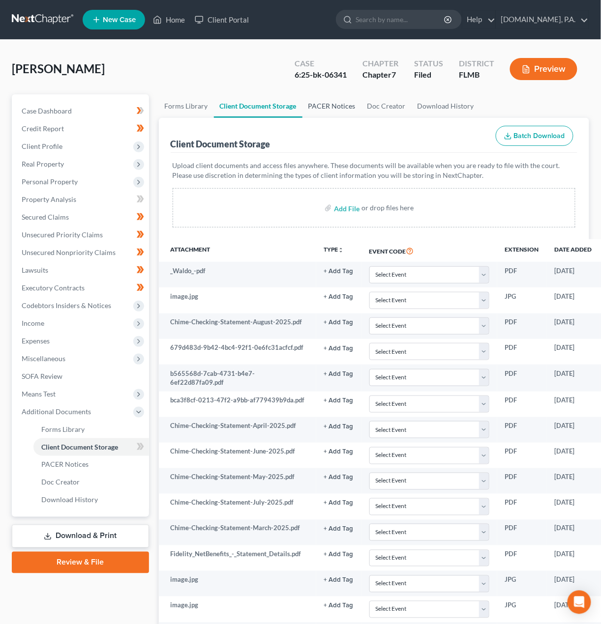
click at [337, 108] on link "PACER Notices" at bounding box center [331, 106] width 59 height 24
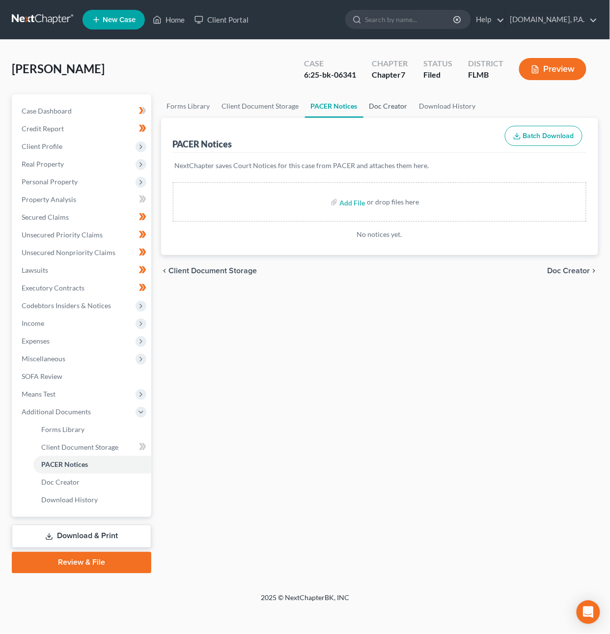
click at [379, 106] on link "Doc Creator" at bounding box center [389, 106] width 50 height 24
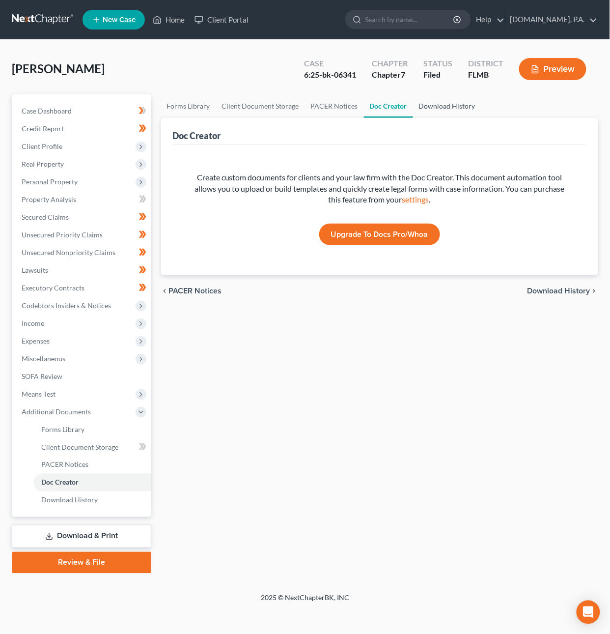
click at [455, 108] on link "Download History" at bounding box center [447, 106] width 68 height 24
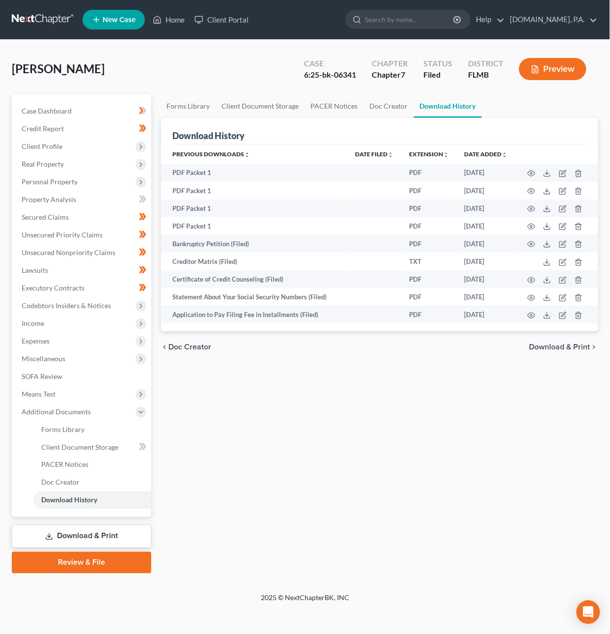
click at [569, 343] on span "Download & Print" at bounding box center [560, 347] width 61 height 8
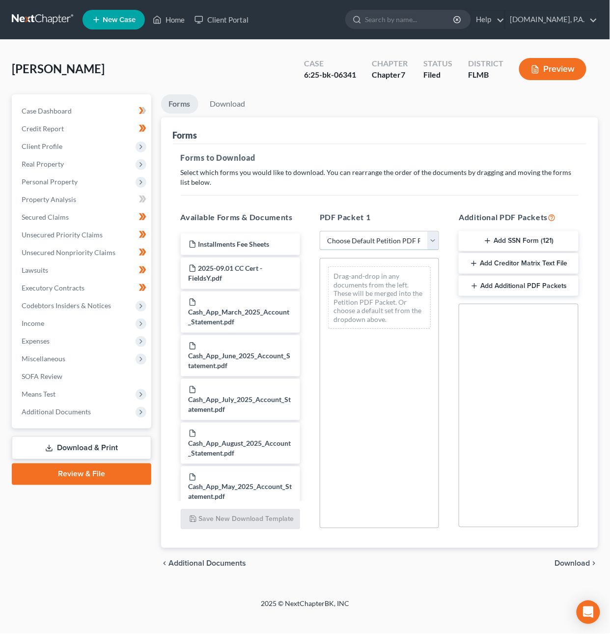
click at [396, 243] on select "Choose Default Petition PDF Packet Complete Bankruptcy Petition (all forms and …" at bounding box center [379, 241] width 119 height 20
select select "4"
click at [320, 231] on select "Choose Default Petition PDF Packet Complete Bankruptcy Petition (all forms and …" at bounding box center [379, 241] width 119 height 20
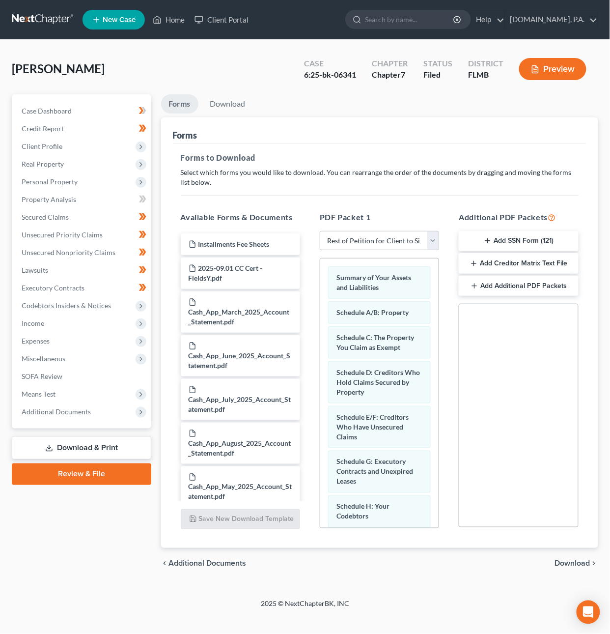
click at [572, 563] on span "Download" at bounding box center [572, 564] width 35 height 8
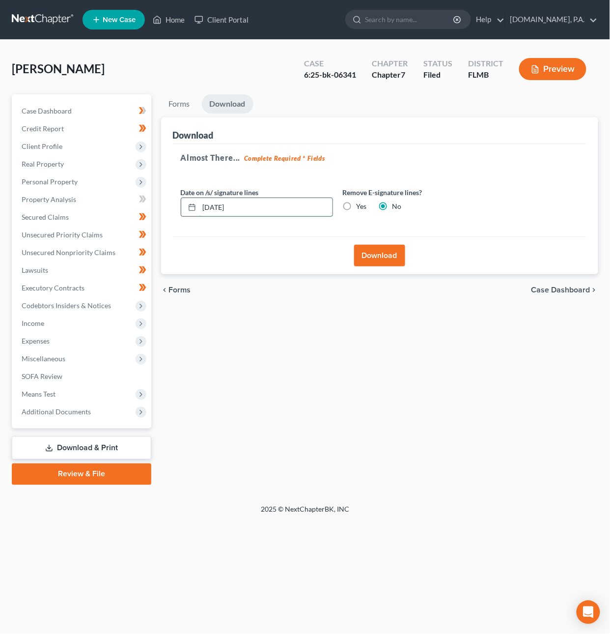
click at [219, 206] on input "10/09/2025" at bounding box center [266, 207] width 133 height 19
type input "10/13/2025"
click at [377, 258] on button "Download" at bounding box center [379, 256] width 51 height 22
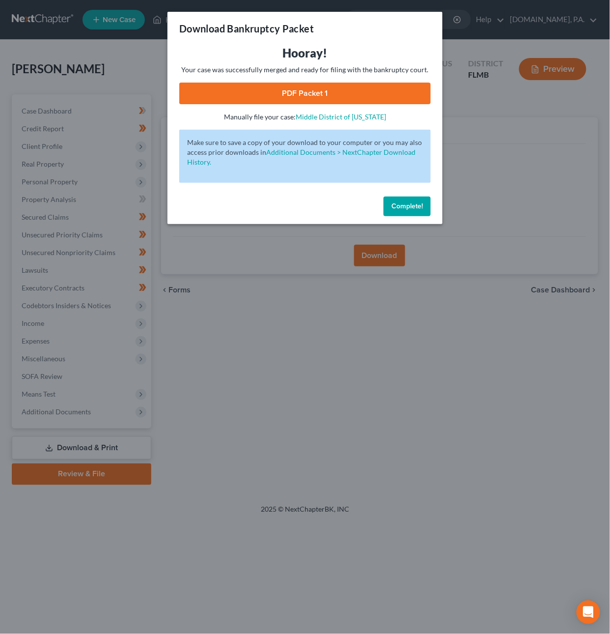
click at [378, 87] on link "PDF Packet 1" at bounding box center [305, 94] width 252 height 22
click at [419, 206] on span "Complete!" at bounding box center [407, 206] width 31 height 8
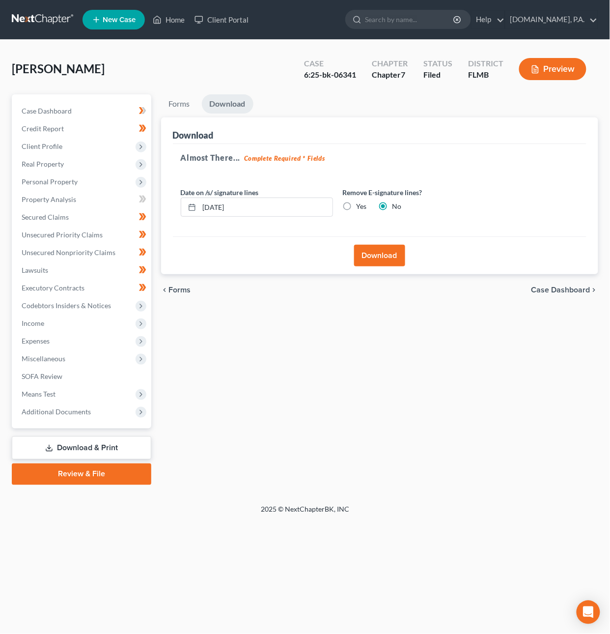
drag, startPoint x: 27, startPoint y: 21, endPoint x: 26, endPoint y: 32, distance: 10.9
click at [27, 22] on link at bounding box center [43, 20] width 63 height 18
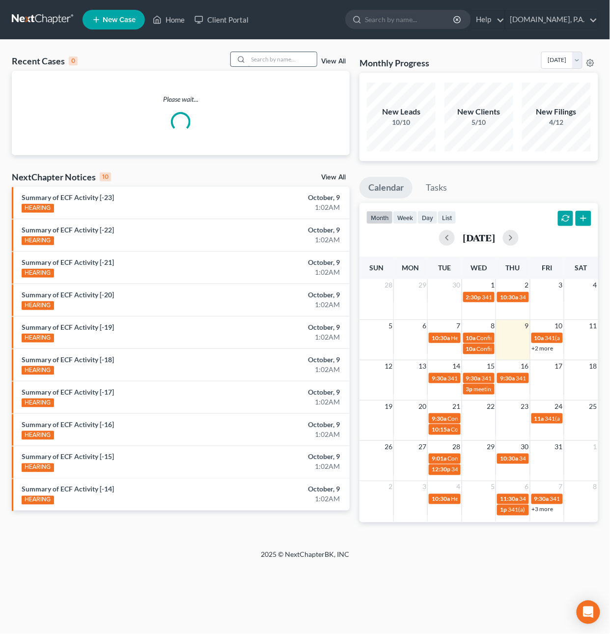
click at [264, 61] on input "search" at bounding box center [282, 59] width 69 height 14
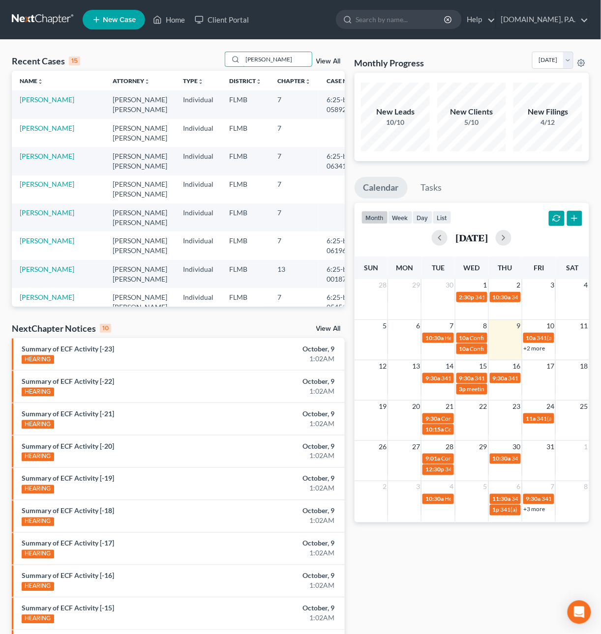
type input "Coello"
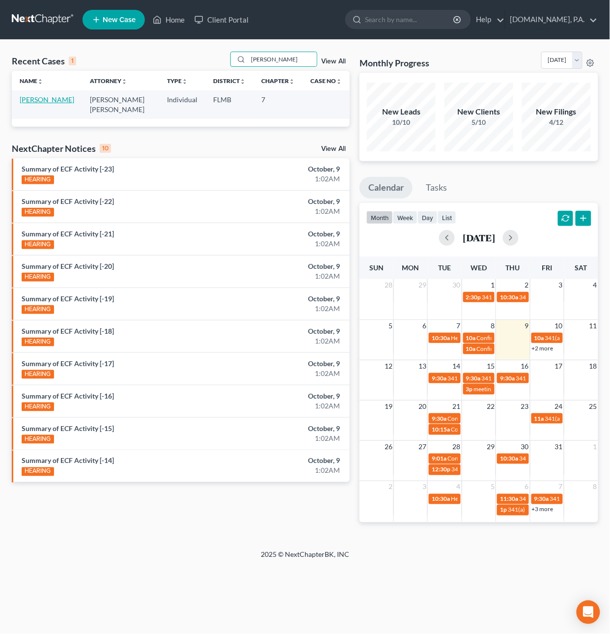
click at [54, 99] on link "[PERSON_NAME]" at bounding box center [47, 99] width 55 height 8
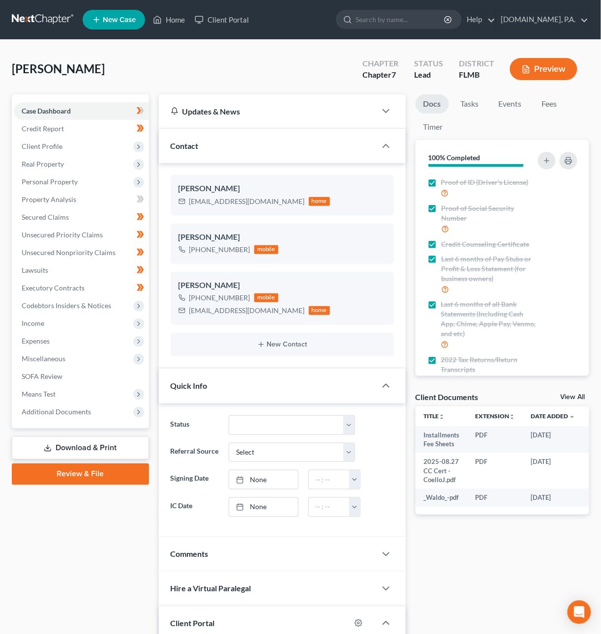
click at [105, 476] on link "Review & File" at bounding box center [80, 474] width 137 height 22
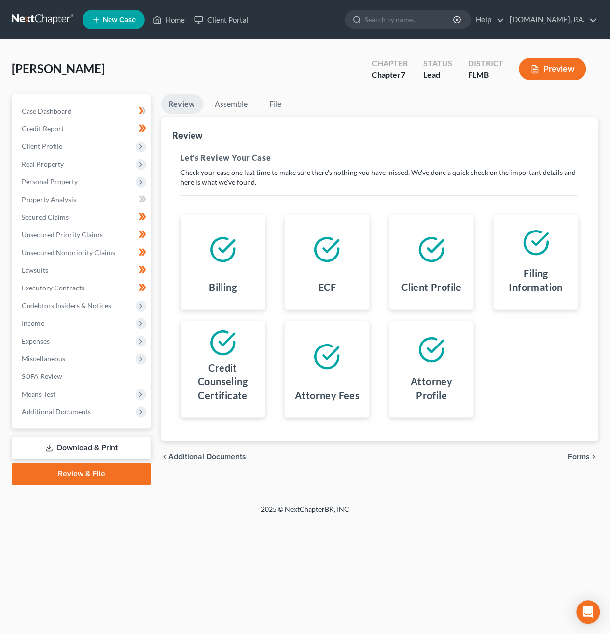
click at [589, 455] on span "Forms" at bounding box center [580, 457] width 22 height 8
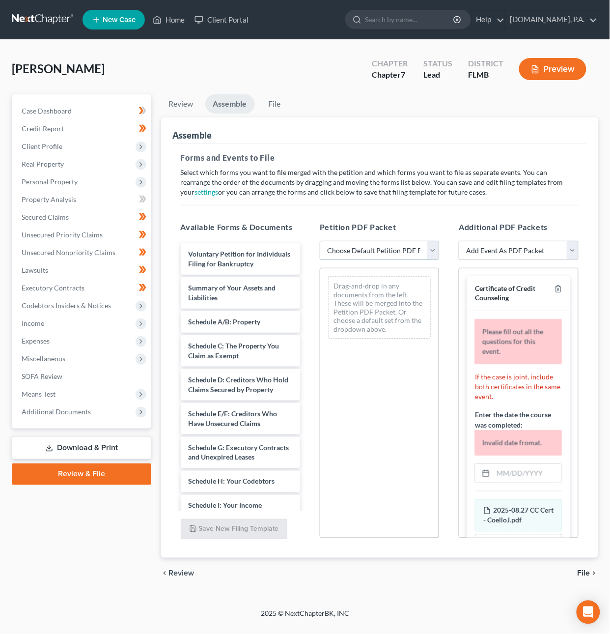
click at [393, 248] on select "Choose Default Petition PDF Packet Complete Bankruptcy Petition (all forms and …" at bounding box center [379, 251] width 119 height 20
select select "1"
click at [320, 241] on select "Choose Default Petition PDF Packet Complete Bankruptcy Petition (all forms and …" at bounding box center [379, 251] width 119 height 20
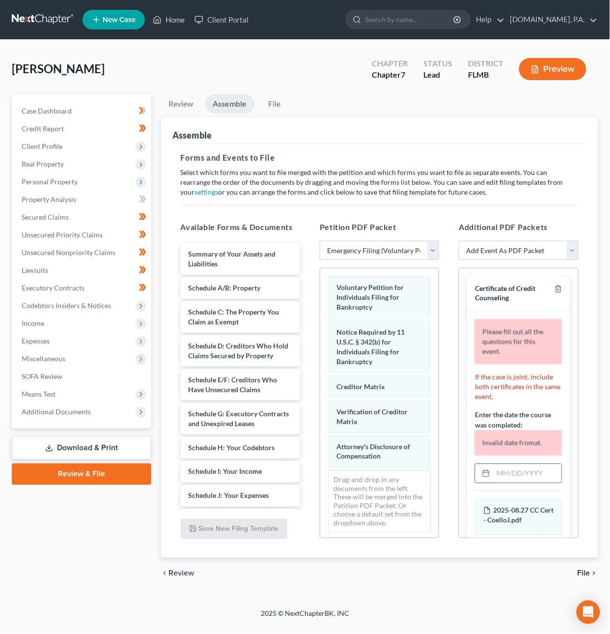
click at [515, 481] on input "text" at bounding box center [528, 473] width 68 height 19
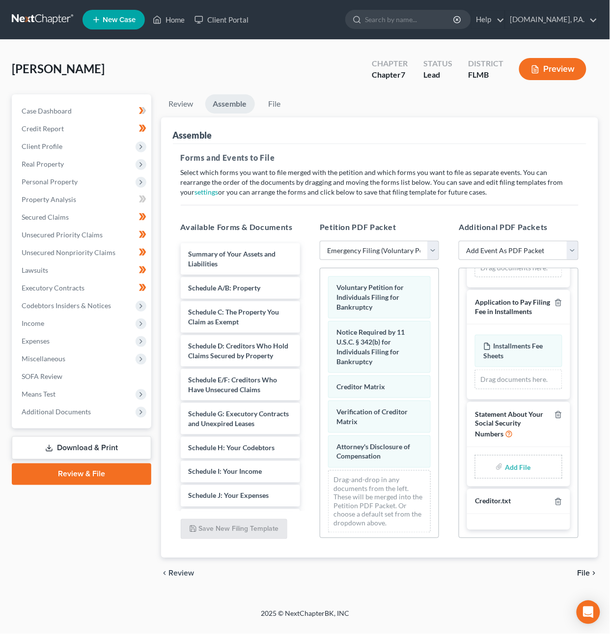
scroll to position [218, 0]
type input "08/27/2025"
click at [507, 469] on input "file" at bounding box center [517, 467] width 24 height 18
type input "C:\fakepath\Form 121 - CoelloJ.pdf"
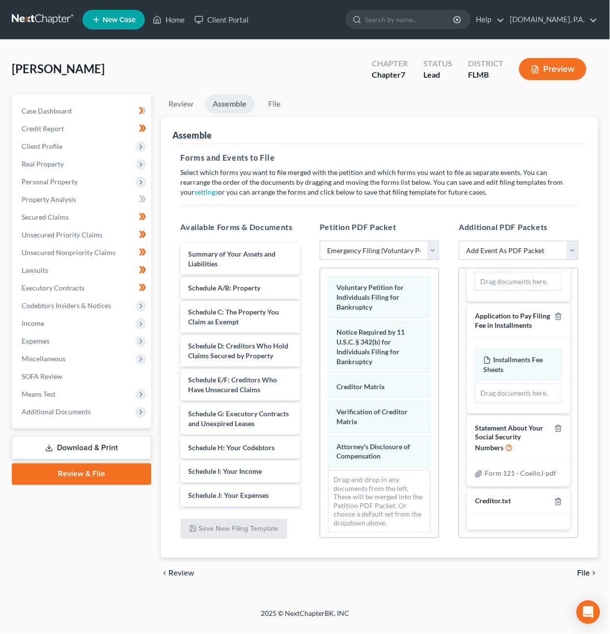
click at [585, 575] on span "File" at bounding box center [584, 574] width 13 height 8
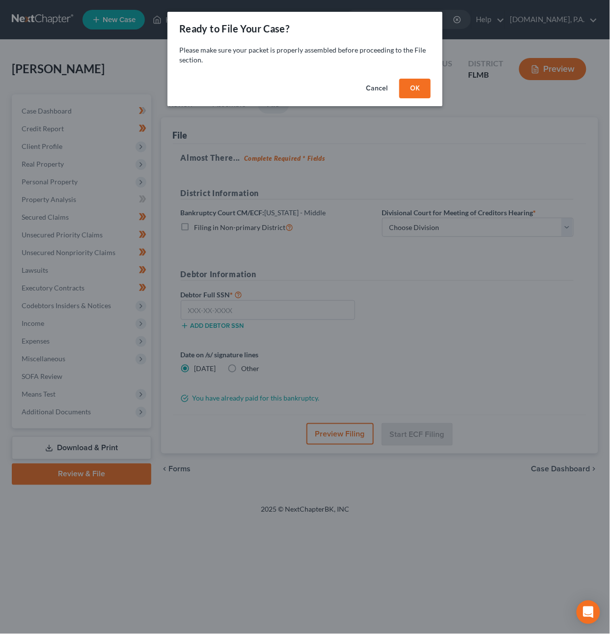
drag, startPoint x: 421, startPoint y: 90, endPoint x: 418, endPoint y: 178, distance: 88.0
click at [421, 90] on button "OK" at bounding box center [415, 89] width 31 height 20
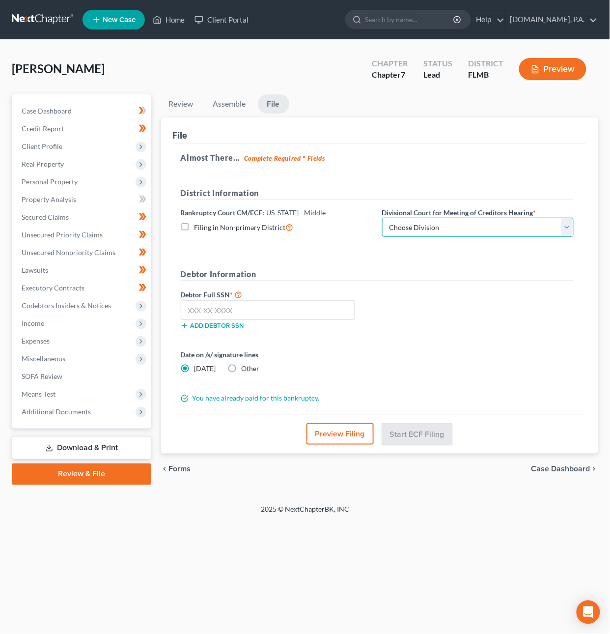
click at [419, 232] on select "Choose Division Fort Myers Jacksonville Orlando Tampa" at bounding box center [478, 228] width 192 height 20
select select "2"
click at [382, 218] on select "Choose Division Fort Myers Jacksonville Orlando Tampa" at bounding box center [478, 228] width 192 height 20
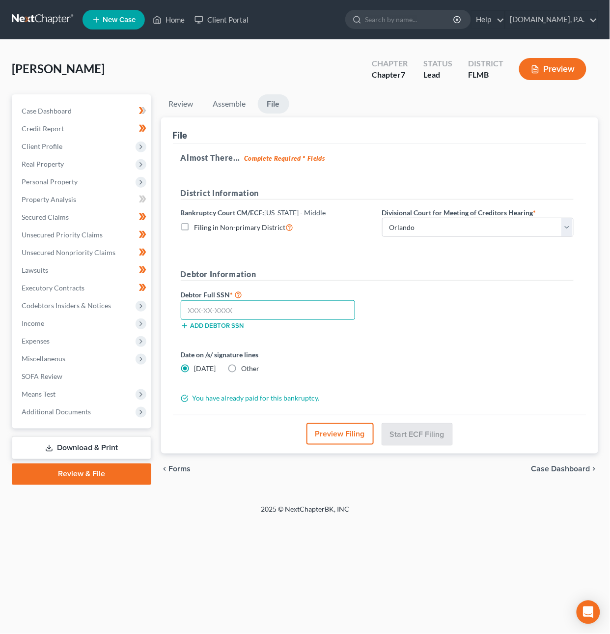
click at [327, 310] on input "text" at bounding box center [268, 310] width 175 height 20
type input "145-72-7265"
click at [415, 434] on button "Start ECF Filing" at bounding box center [417, 434] width 70 height 22
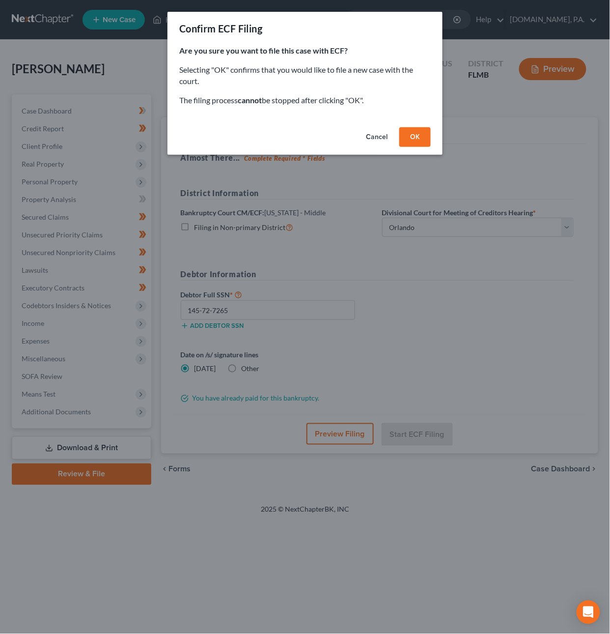
click at [416, 140] on button "OK" at bounding box center [415, 137] width 31 height 20
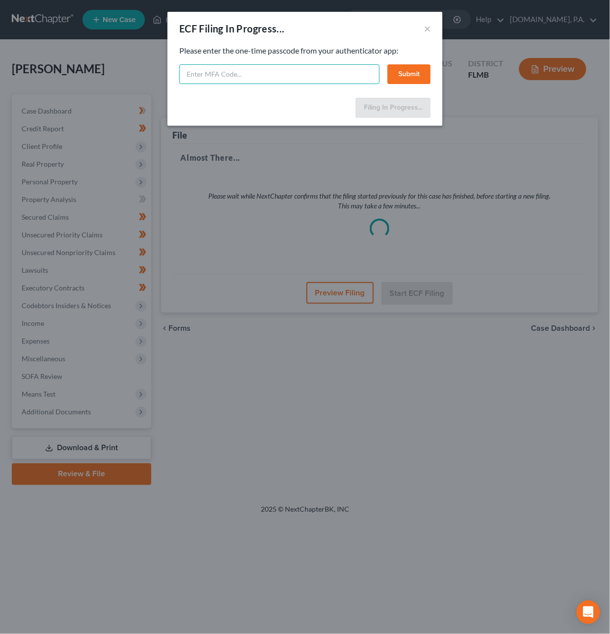
click at [220, 76] on input "text" at bounding box center [279, 74] width 201 height 20
type input "868575"
click at [410, 70] on button "Submit" at bounding box center [409, 74] width 43 height 20
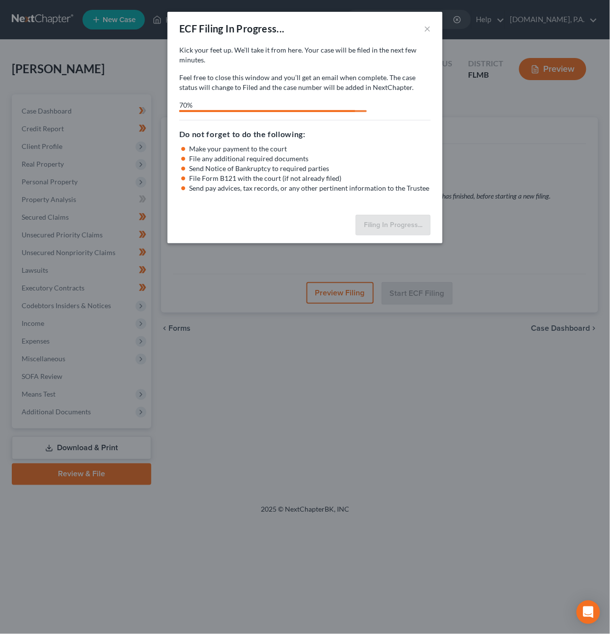
select select "2"
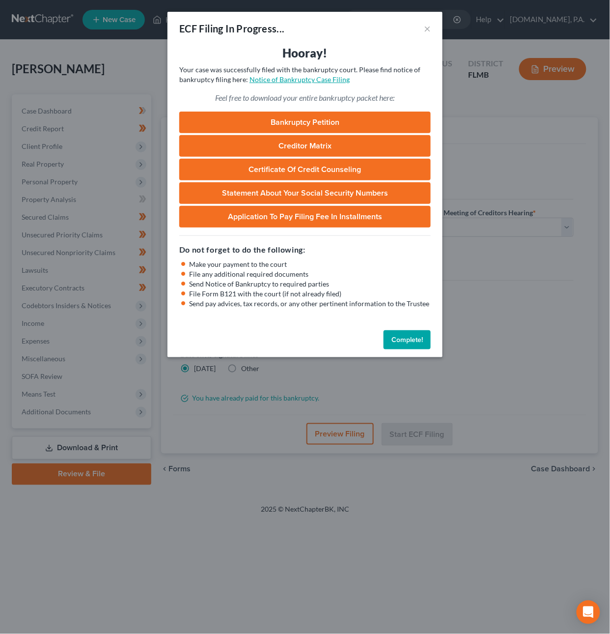
click at [305, 77] on link "Notice of Bankruptcy Case Filing" at bounding box center [300, 79] width 100 height 8
click at [407, 336] on button "Complete!" at bounding box center [407, 340] width 47 height 20
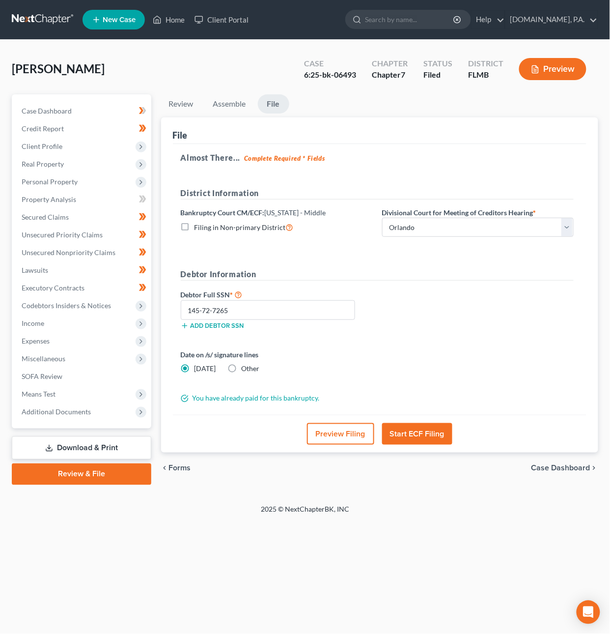
click at [48, 16] on link at bounding box center [43, 20] width 63 height 18
